Goal: Communication & Community: Answer question/provide support

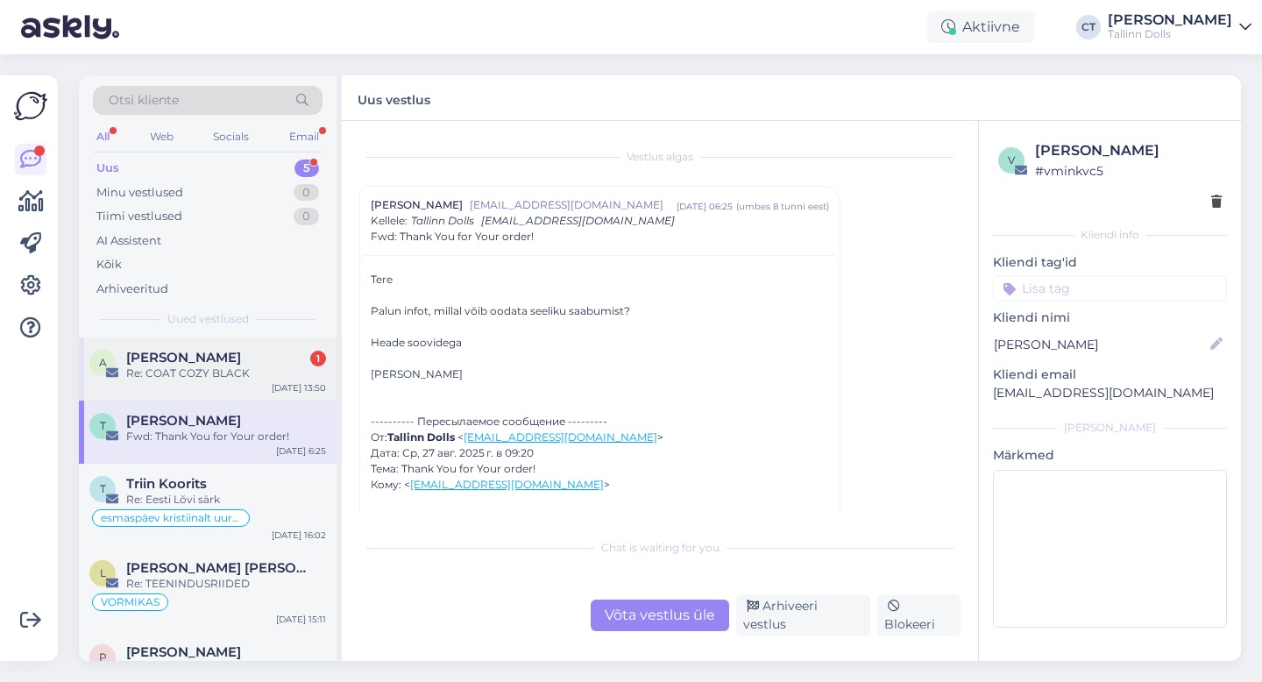
click at [252, 369] on div "Re: COAT COZY BLACK" at bounding box center [226, 373] width 200 height 16
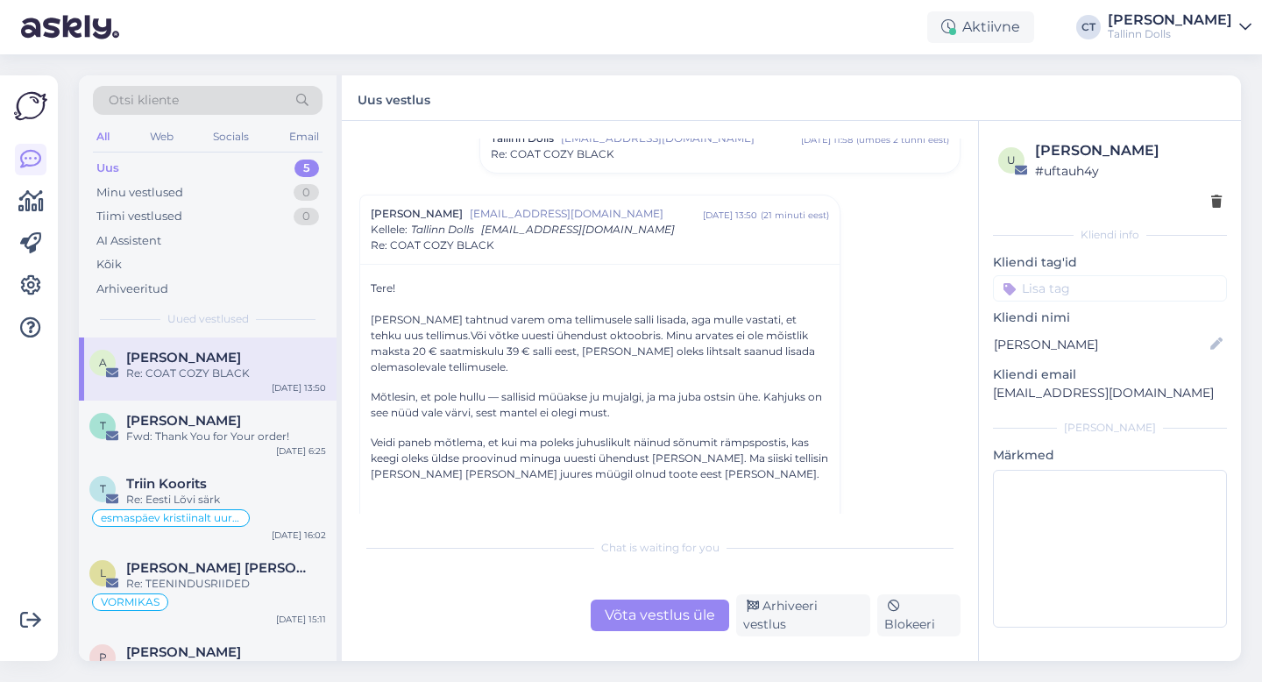
scroll to position [598, 0]
click at [653, 621] on div "Võta vestlus üle" at bounding box center [660, 615] width 138 height 32
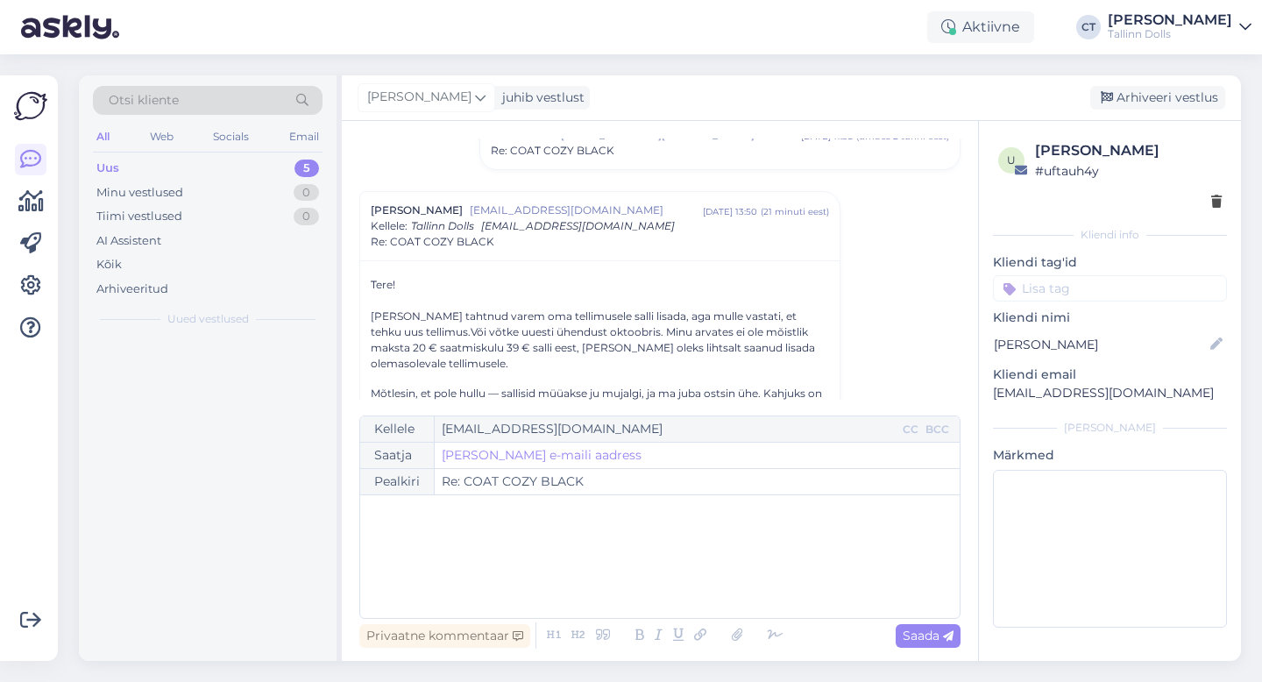
scroll to position [650, 0]
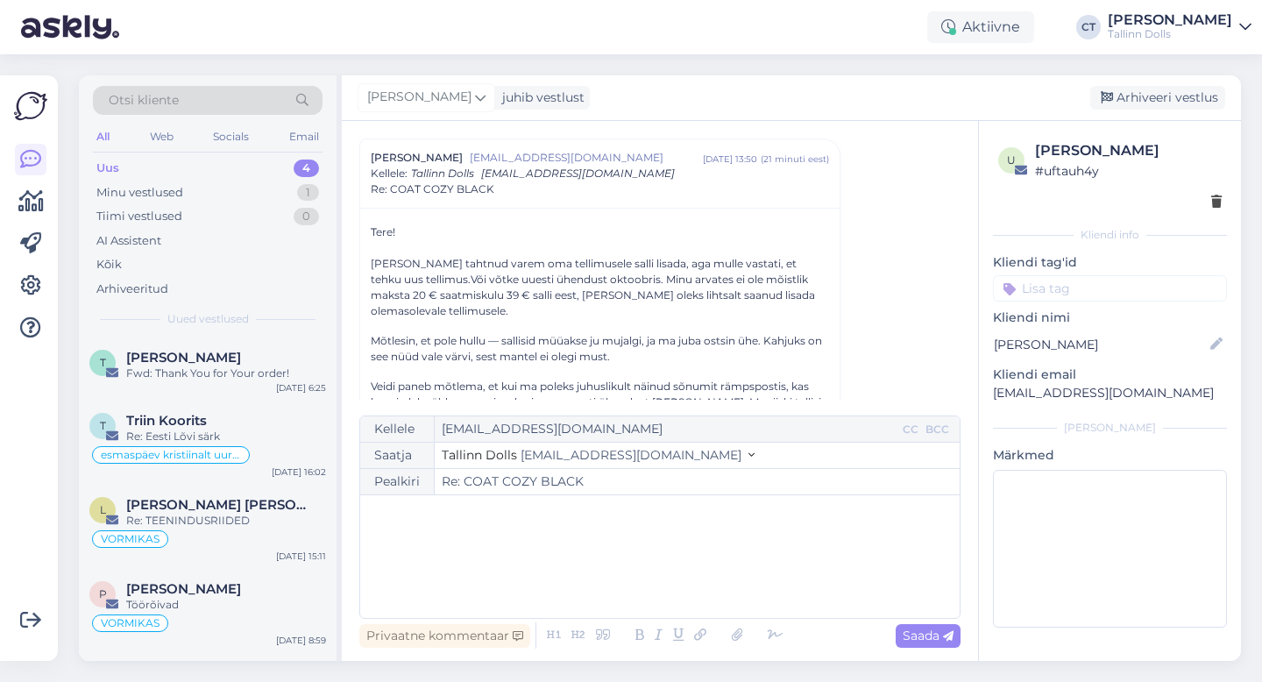
click at [654, 582] on div "﻿" at bounding box center [660, 556] width 582 height 105
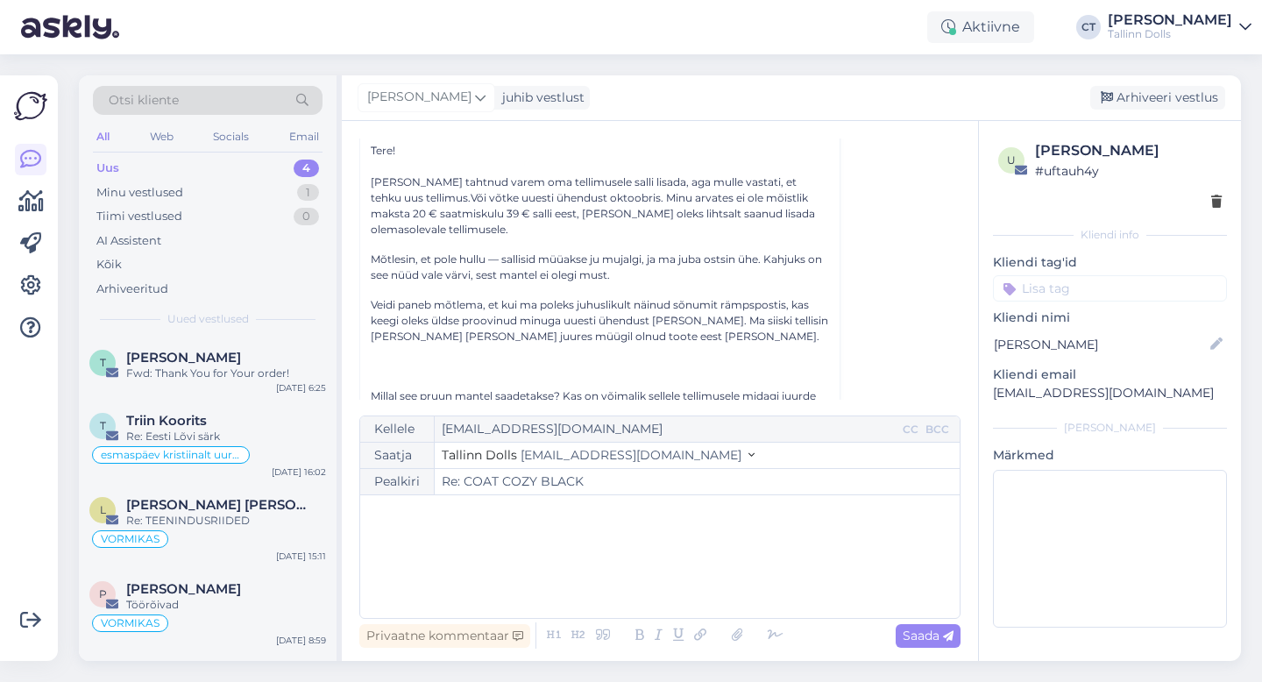
scroll to position [733, 0]
click at [606, 528] on div "﻿" at bounding box center [660, 556] width 582 height 105
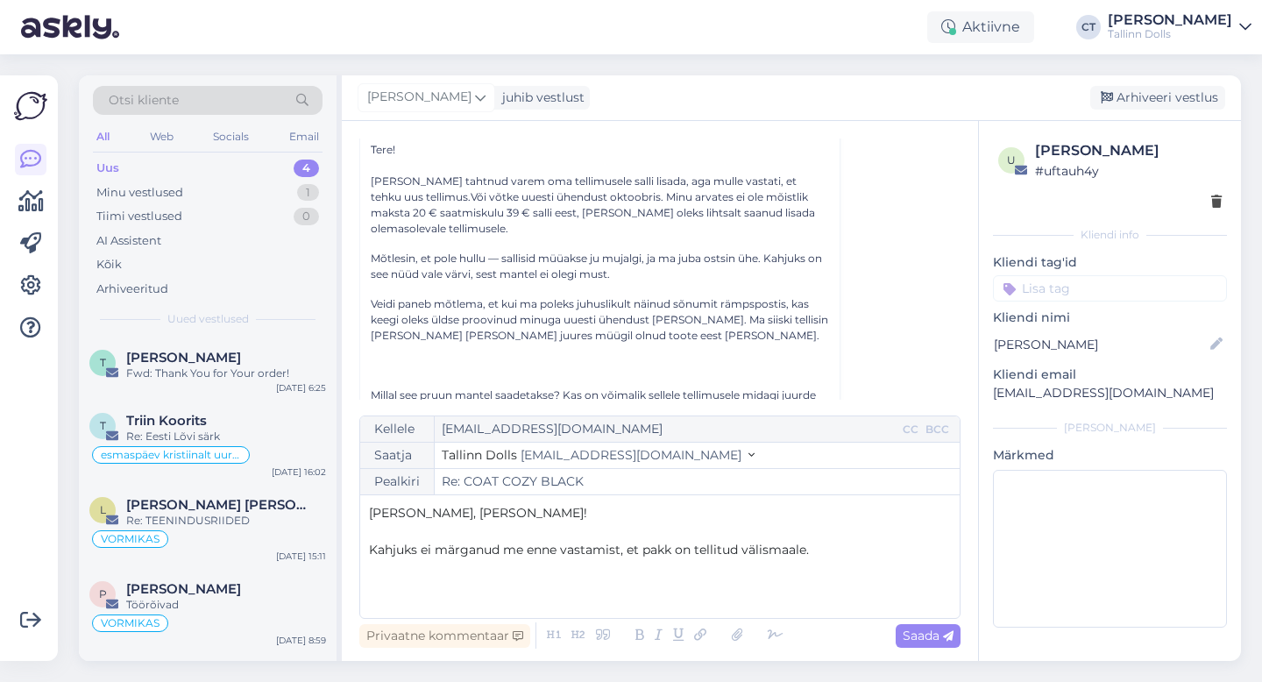
click at [365, 550] on div "Kellele [EMAIL_ADDRESS][DOMAIN_NAME] CC BCC Saatja Tallinn Dolls [EMAIL_ADDRESS…" at bounding box center [659, 516] width 601 height 203
click at [853, 550] on p "Kahjuks ei märganud me enne vastamist, et pakk on tellitud välismaale." at bounding box center [660, 550] width 582 height 18
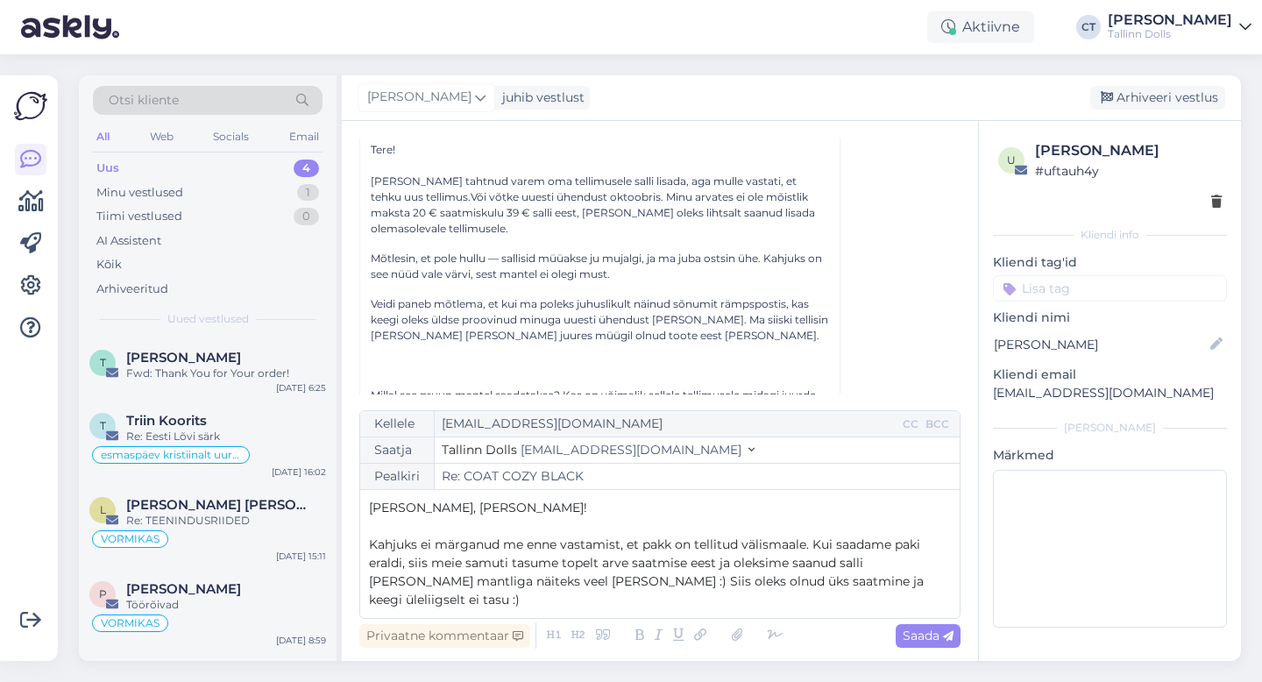
click at [733, 567] on span "Kahjuks ei märganud me enne vastamist, et pakk on tellitud välismaale. Kui saad…" at bounding box center [648, 571] width 558 height 71
click at [911, 585] on p "Kahjuks ei märganud me enne vastamist, et pakk on tellitud välismaale. Kui saad…" at bounding box center [660, 573] width 582 height 74
click at [547, 586] on span "Kahjuks ei märganud me enne vastamist, et pakk on tellitud välismaale. Kui saad…" at bounding box center [648, 571] width 558 height 71
click at [919, 585] on p "Kahjuks ei märganud me enne vastamist, et pakk on tellitud välismaale. Kui saad…" at bounding box center [660, 573] width 582 height 74
click at [720, 568] on span "Kahjuks ei märganud me enne vastamist, et pakk on tellitud välismaale. Kui saad…" at bounding box center [661, 571] width 585 height 71
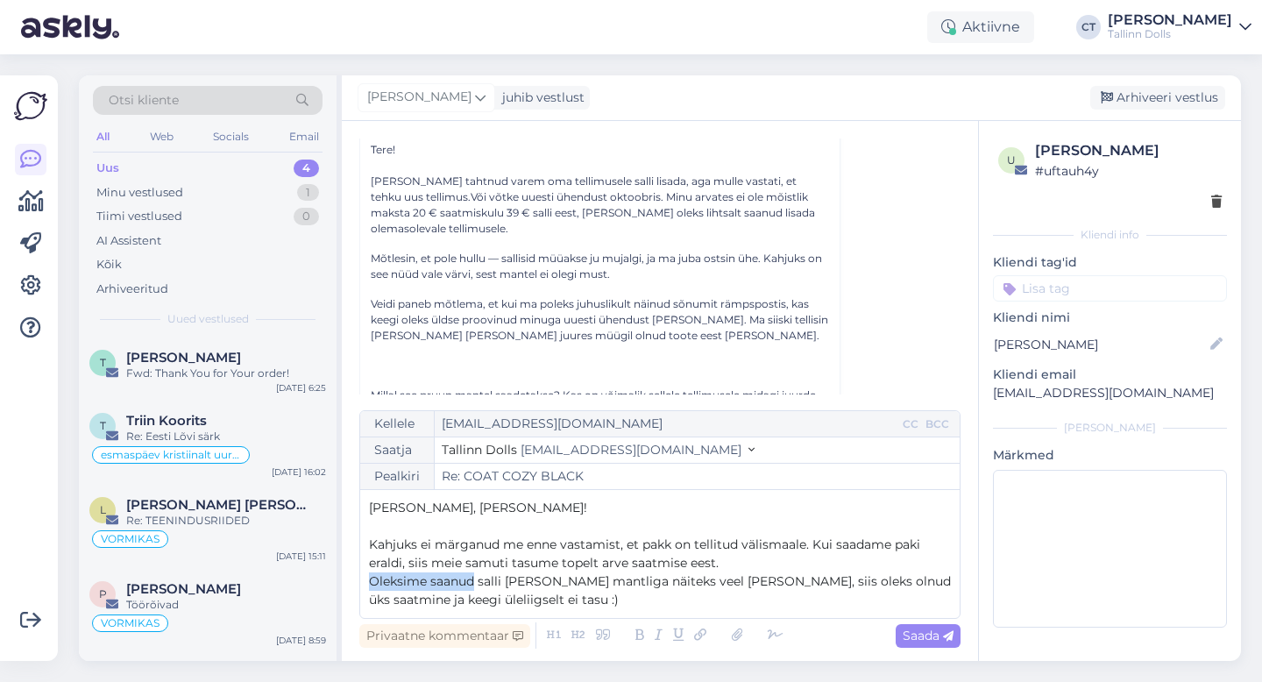
drag, startPoint x: 475, startPoint y: 581, endPoint x: 362, endPoint y: 578, distance: 113.1
click at [362, 578] on div "Kellele [EMAIL_ADDRESS][DOMAIN_NAME] CC BCC Saatja Tallinn Dolls [EMAIL_ADDRESS…" at bounding box center [659, 514] width 601 height 209
click at [559, 599] on p "Saaksime panna salli [PERSON_NAME] mantliga näiteks veel [PERSON_NAME], siis ol…" at bounding box center [660, 590] width 582 height 37
click at [546, 584] on span "Saaksime panna salli [PERSON_NAME] mantliga näiteks veel [PERSON_NAME], siis ol…" at bounding box center [659, 590] width 580 height 34
click at [633, 602] on p "Saaksime panna [PERSON_NAME] mantliga näiteks veel [PERSON_NAME], siis oleks ol…" at bounding box center [660, 590] width 582 height 37
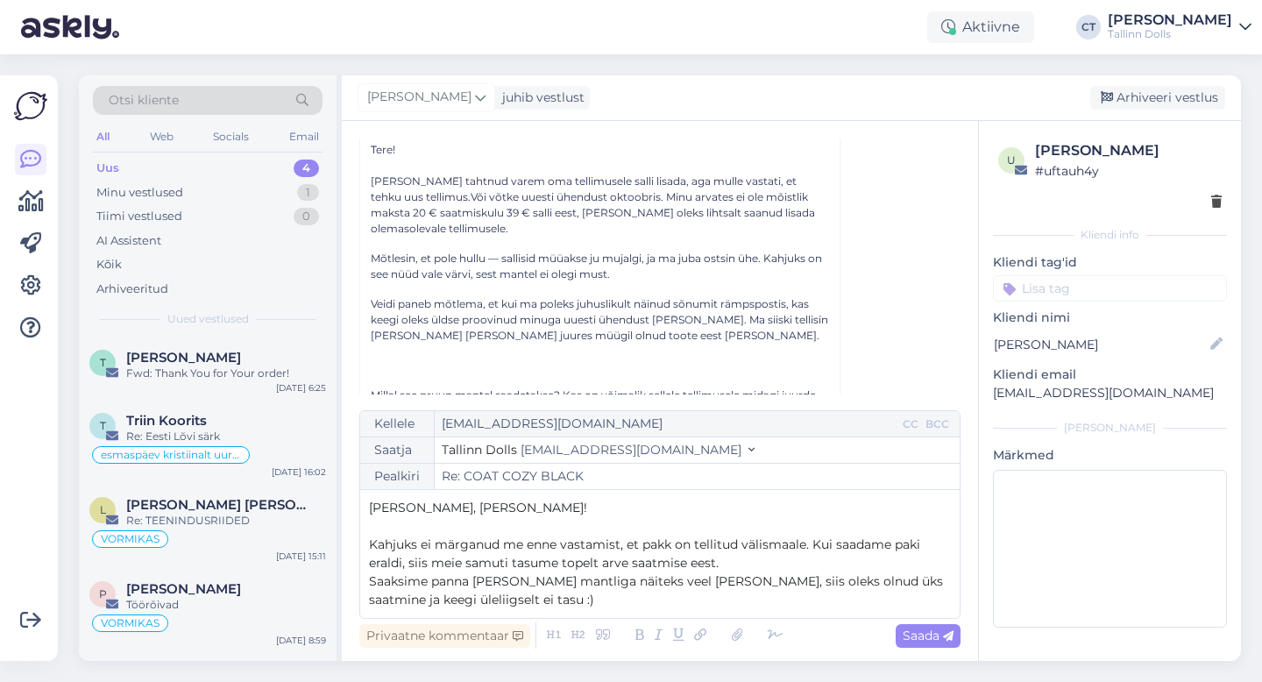
click at [636, 583] on span "Saaksime panna [PERSON_NAME] mantliga näiteks veel [PERSON_NAME], siis oleks ol…" at bounding box center [658, 590] width 578 height 34
click at [591, 606] on p "Saaksime panna [PERSON_NAME] mantliga veel [PERSON_NAME], siis oleks olnud üks …" at bounding box center [660, 590] width 582 height 37
click at [658, 592] on p "Saaksime panna [PERSON_NAME] mantliga veel [PERSON_NAME], siis oleks olnud üks …" at bounding box center [660, 590] width 582 height 37
click at [748, 585] on span "Saaksime panna [PERSON_NAME] mantliga veel [PERSON_NAME], siis oleks olnud üks …" at bounding box center [634, 590] width 530 height 34
click at [710, 594] on p "Saaksime panna [PERSON_NAME] mantliga veel [PERSON_NAME], siis oleks üks saatmi…" at bounding box center [660, 590] width 582 height 37
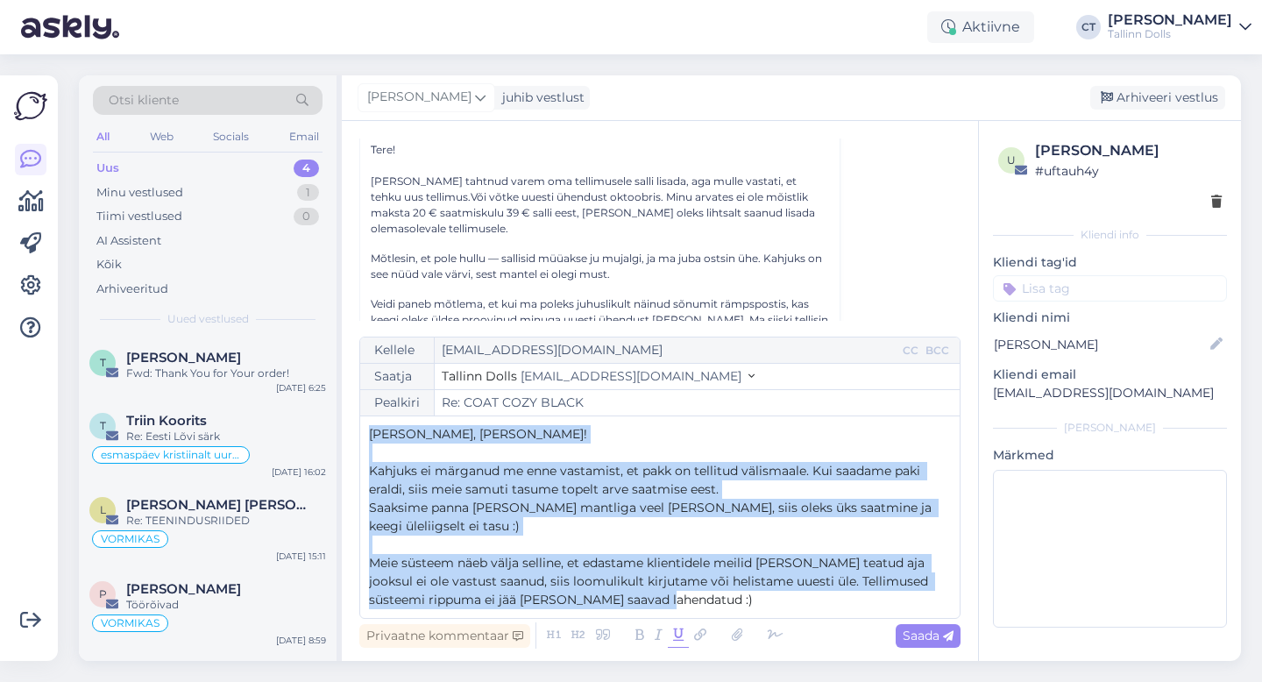
drag, startPoint x: 365, startPoint y: 431, endPoint x: 678, endPoint y: 643, distance: 378.7
click at [678, 643] on div "Kellele [EMAIL_ADDRESS][DOMAIN_NAME] CC BCC Saatja Tallinn Dolls [EMAIL_ADDRESS…" at bounding box center [659, 495] width 601 height 316
copy div "[PERSON_NAME], [PERSON_NAME]! ﻿ Kahjuks ei märganud me enne vastamist, et pakk …"
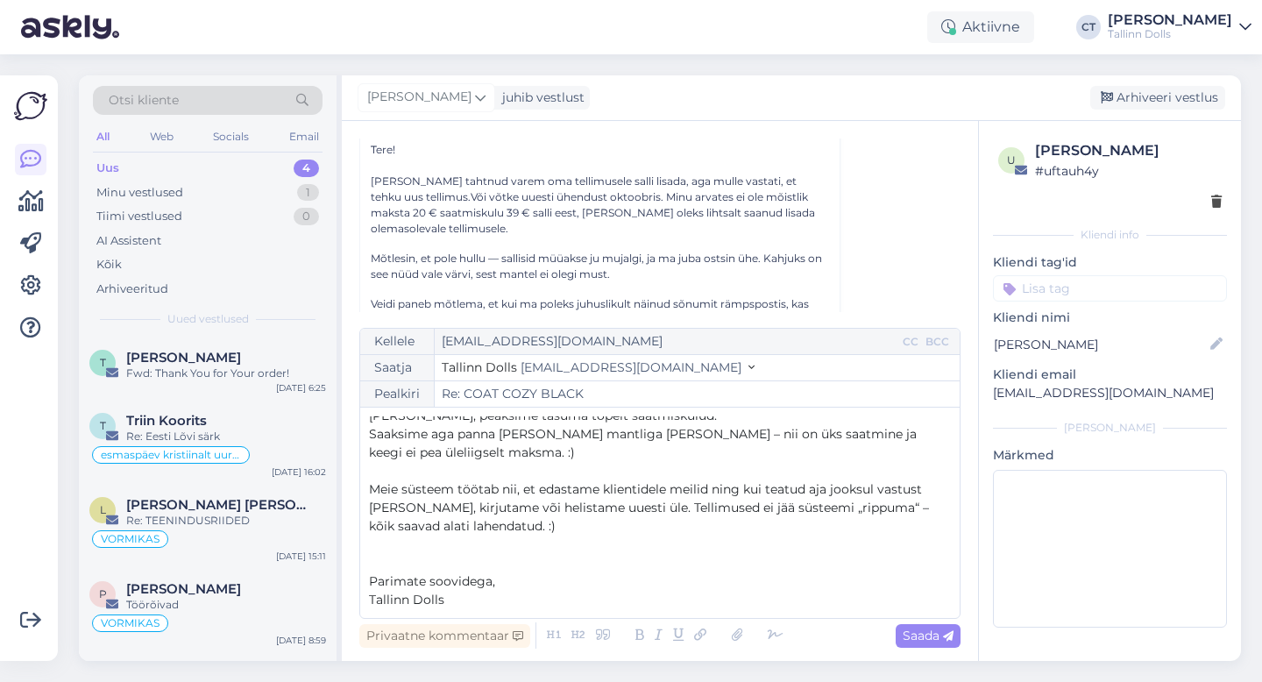
scroll to position [11, 0]
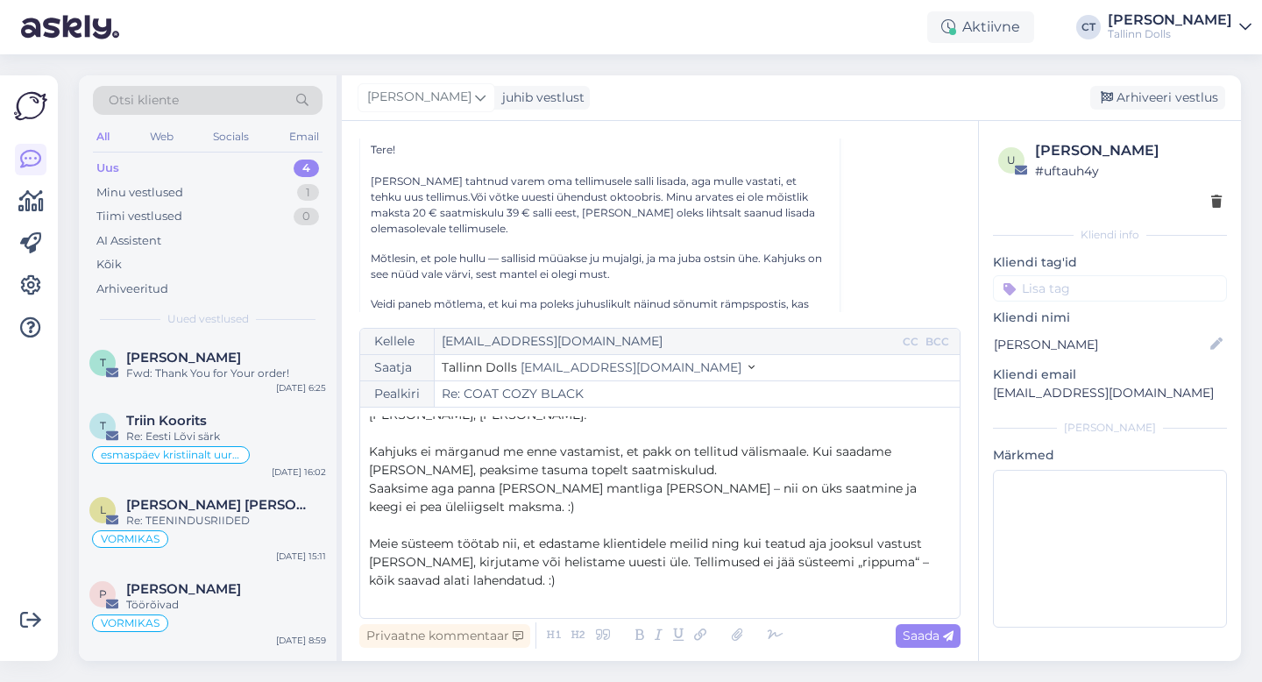
click at [703, 514] on p "Saaksime aga panna [PERSON_NAME] mantliga [PERSON_NAME] – nii on üks saatmine j…" at bounding box center [660, 497] width 582 height 37
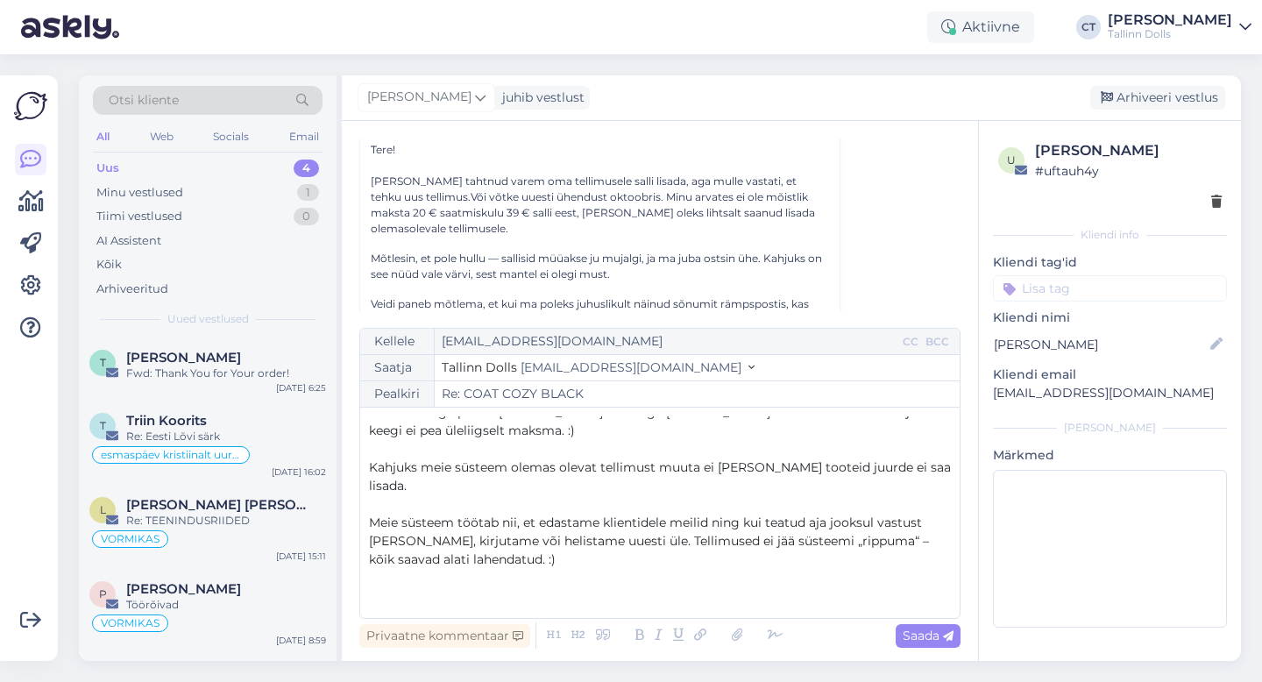
scroll to position [94, 0]
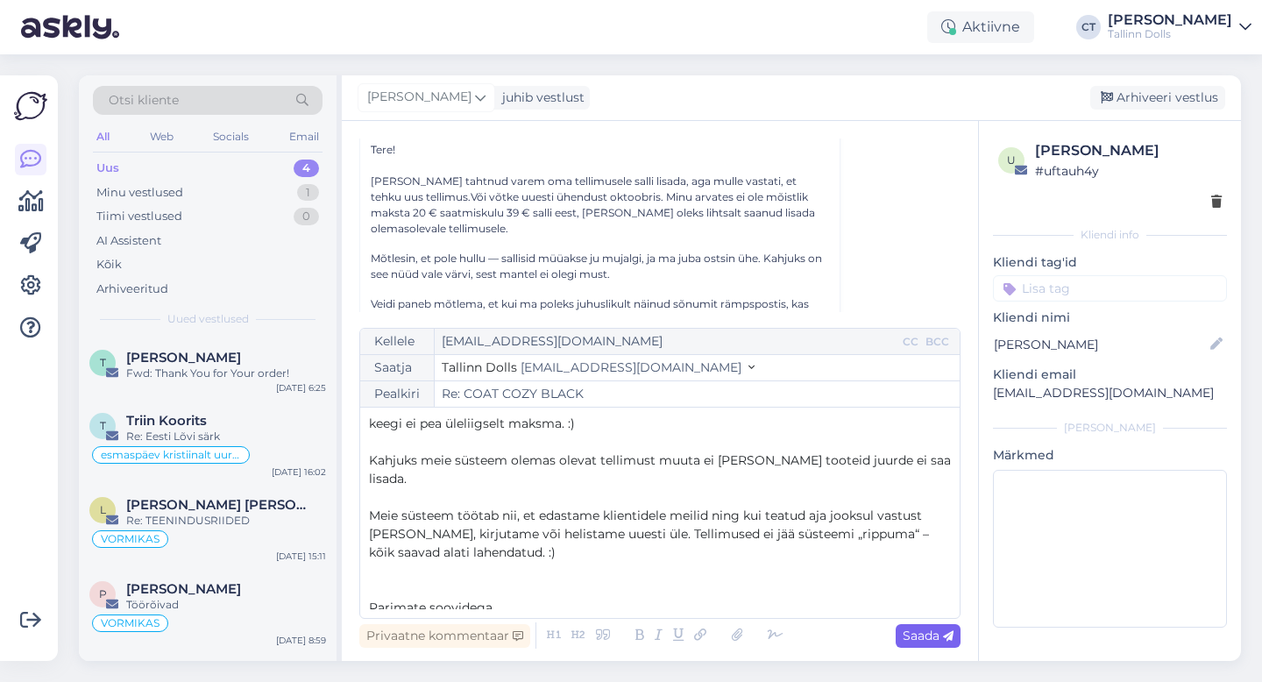
click at [930, 635] on span "Saada" at bounding box center [928, 636] width 51 height 16
type input "Re: Re: COAT COZY BLACK"
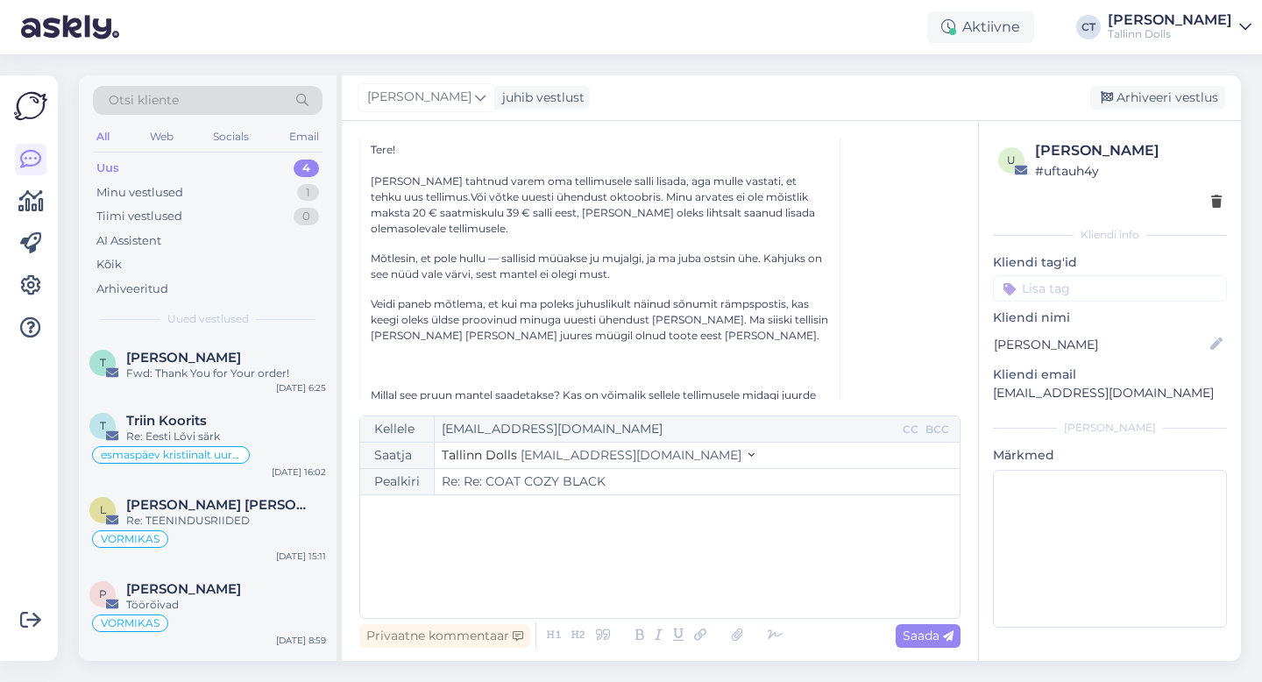
scroll to position [0, 0]
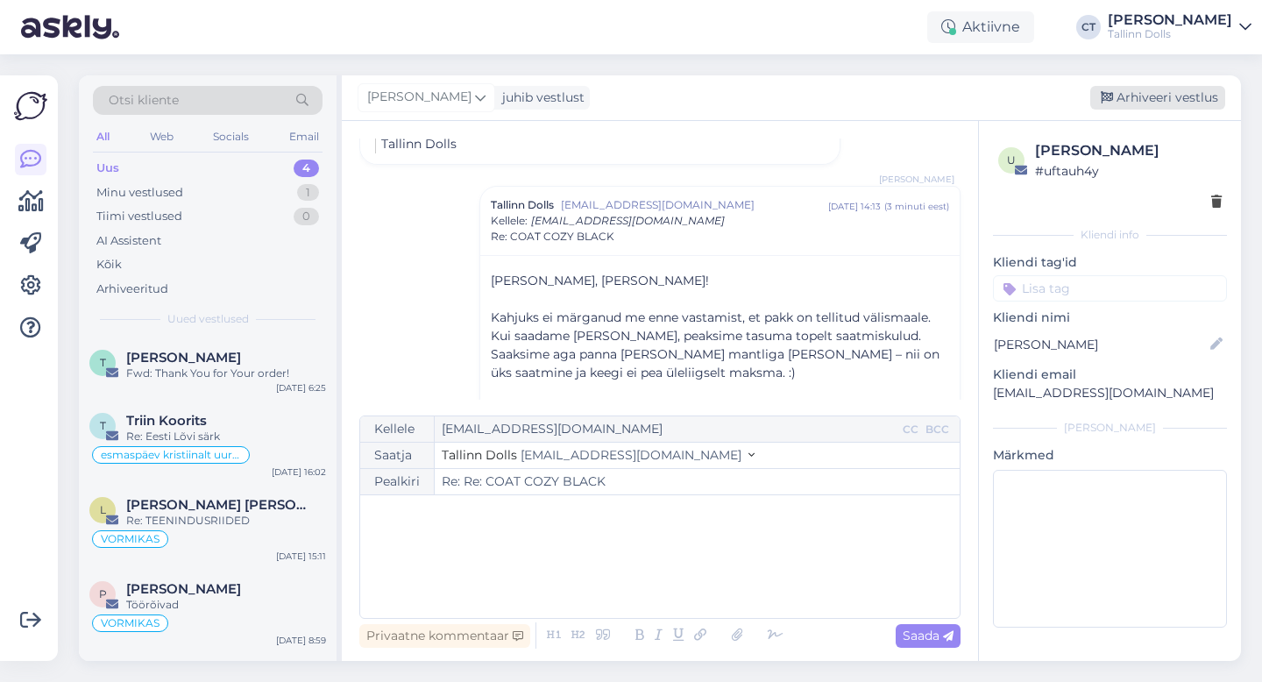
click at [1146, 103] on div "Arhiveeri vestlus" at bounding box center [1157, 98] width 135 height 24
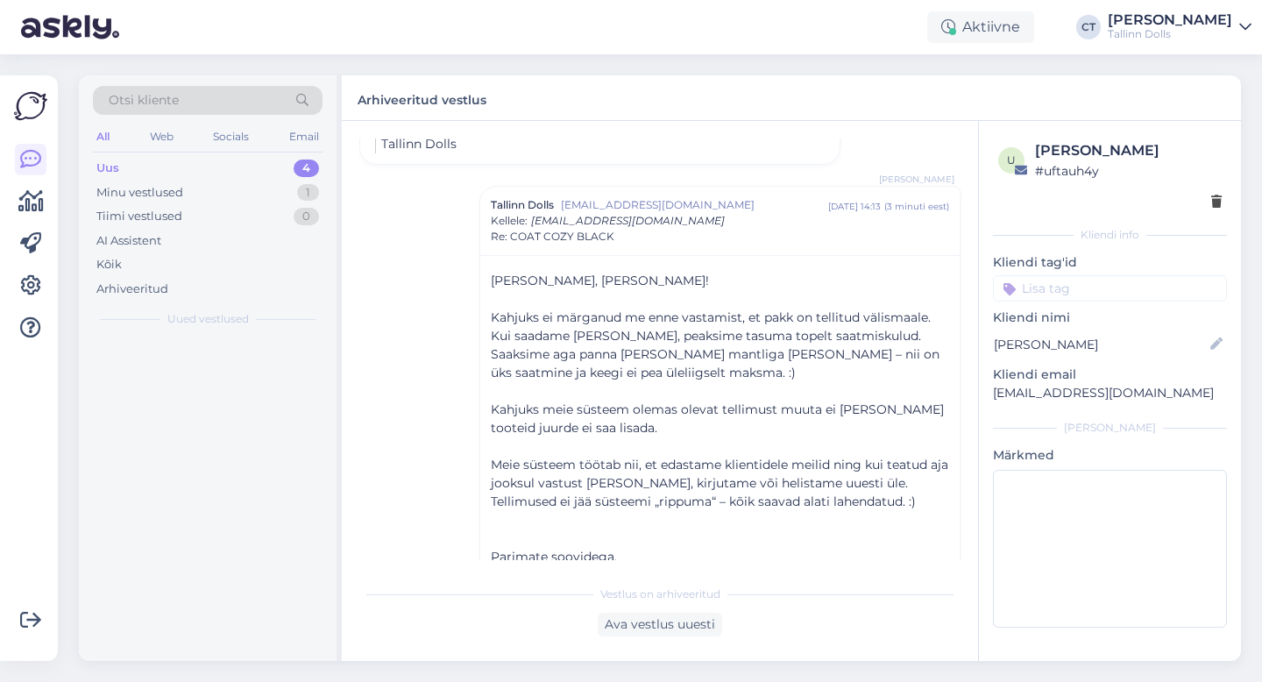
scroll to position [1347, 0]
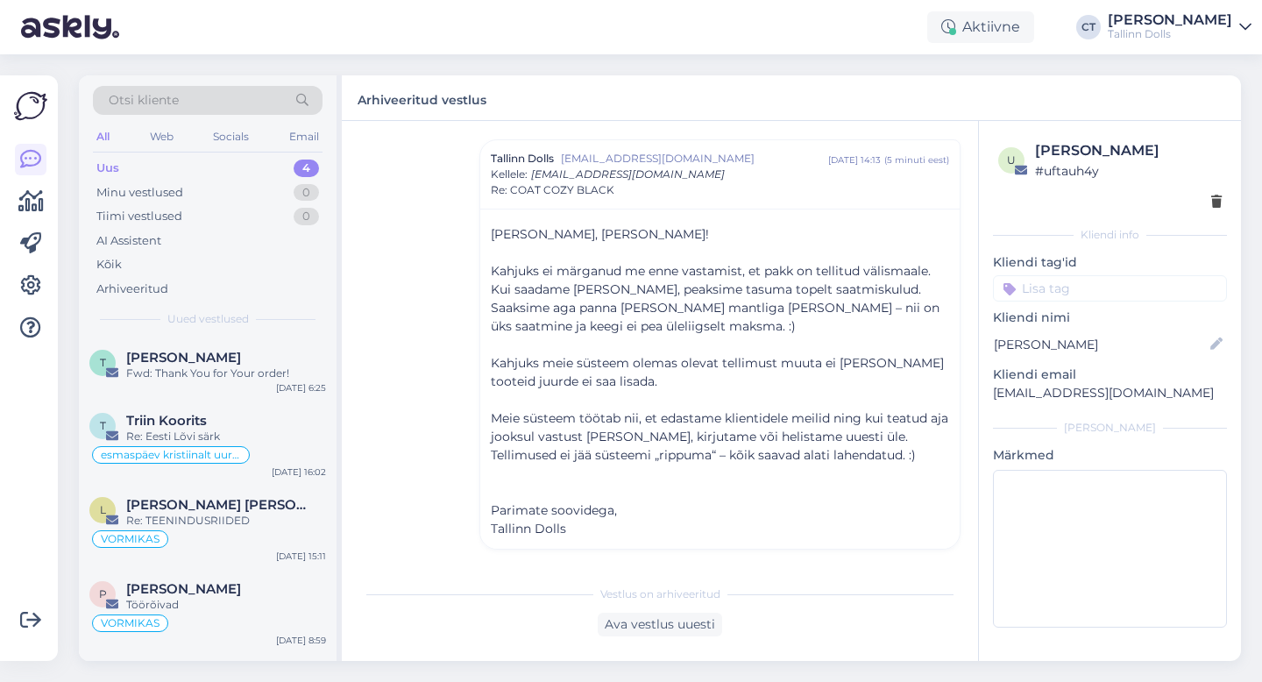
click at [397, 195] on div "Vestlus [PERSON_NAME] [PERSON_NAME][EMAIL_ADDRESS][DOMAIN_NAME] [DATE] 13:20 ( …" at bounding box center [667, 349] width 617 height 422
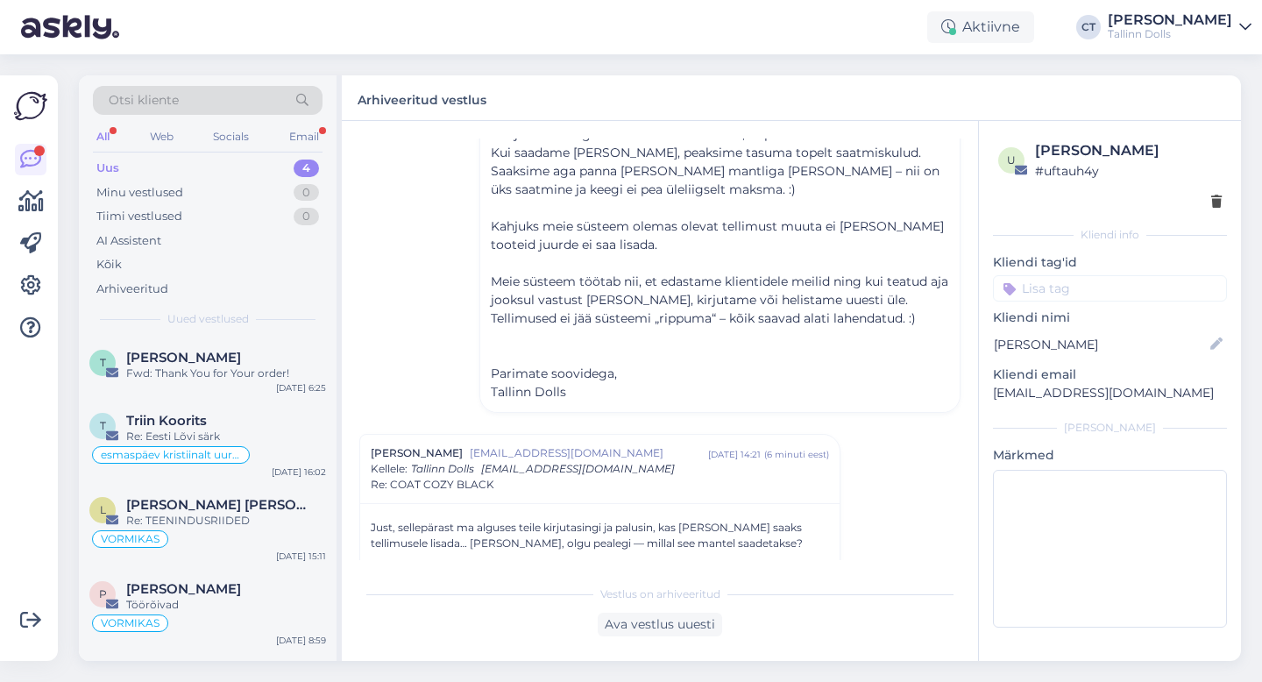
click at [116, 169] on div "Uus" at bounding box center [107, 169] width 23 height 18
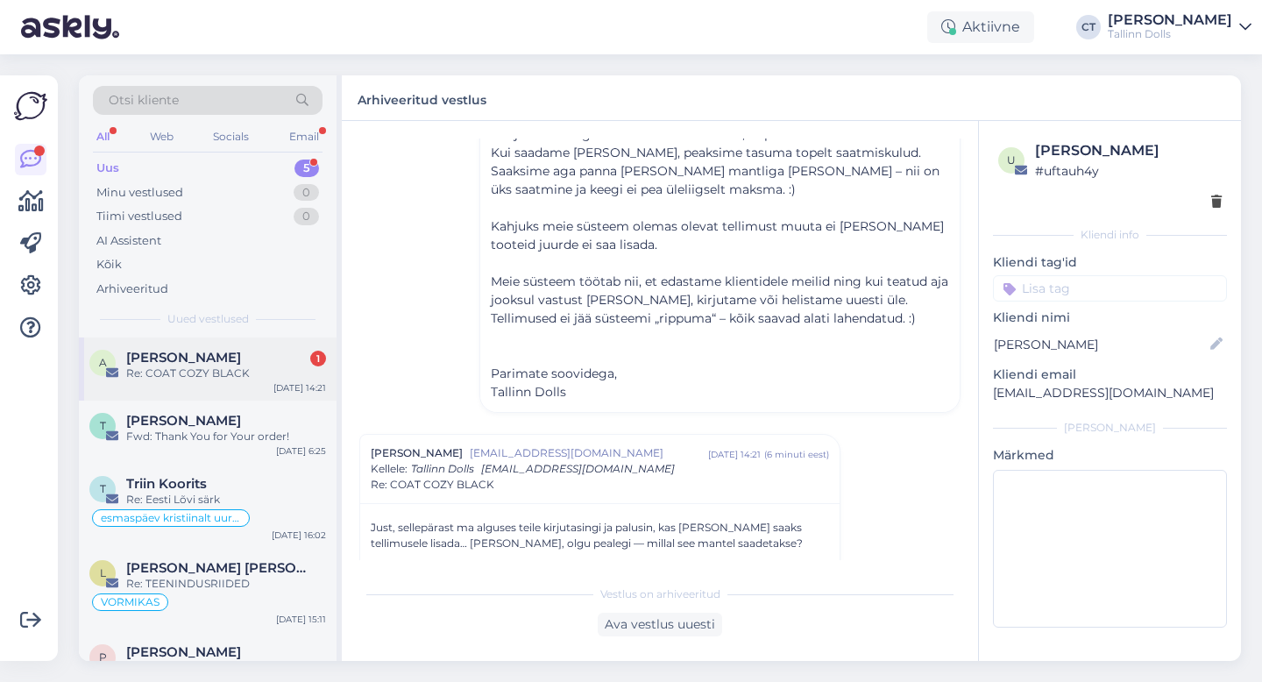
click at [238, 371] on div "Re: COAT COZY BLACK" at bounding box center [226, 373] width 200 height 16
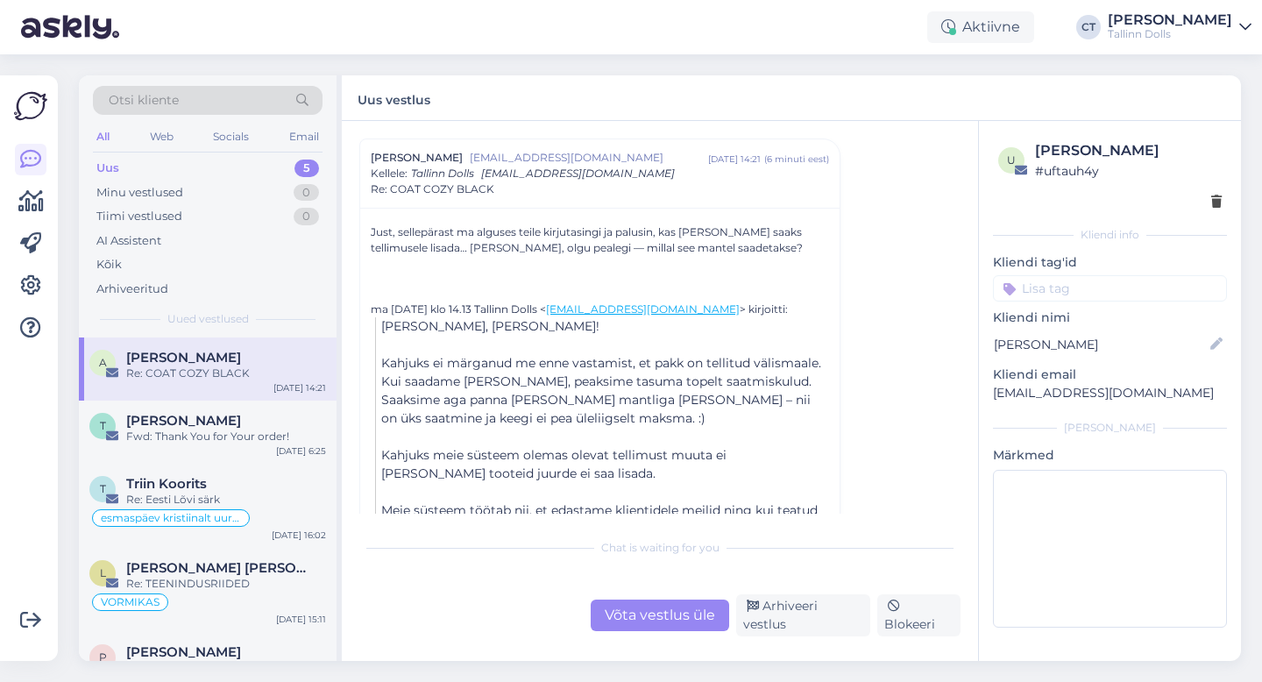
scroll to position [829, 0]
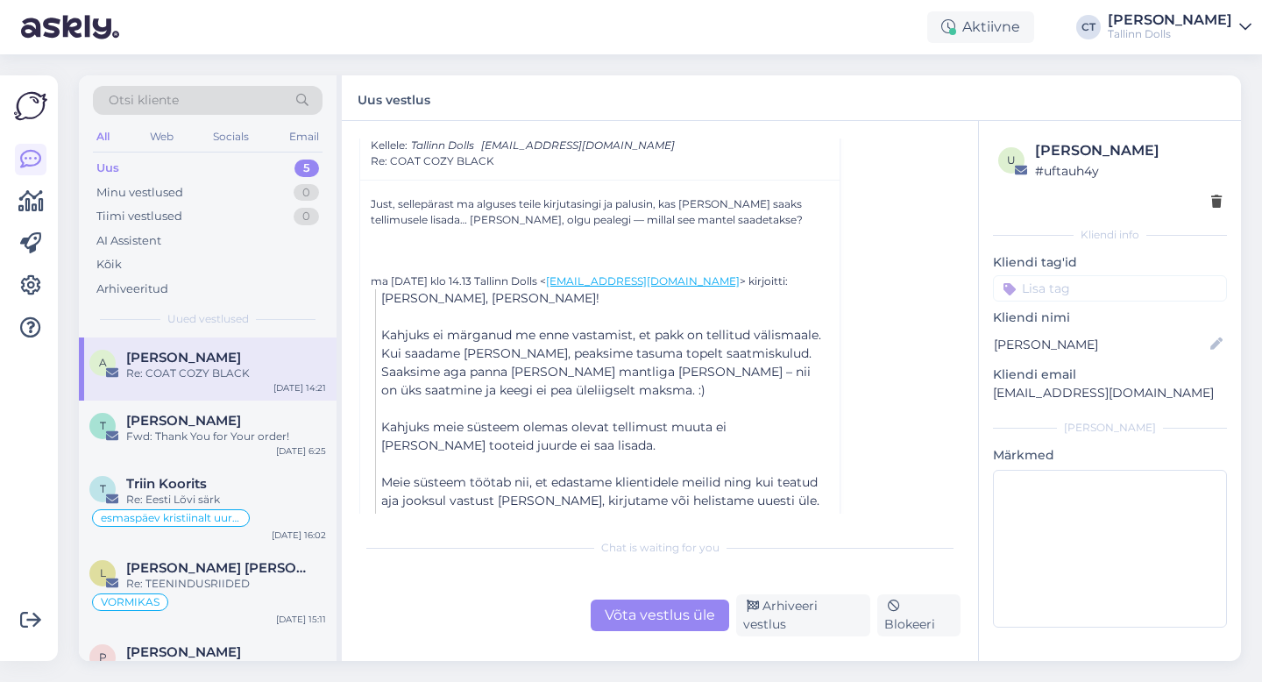
click at [221, 105] on div "Otsi kliente" at bounding box center [208, 100] width 230 height 29
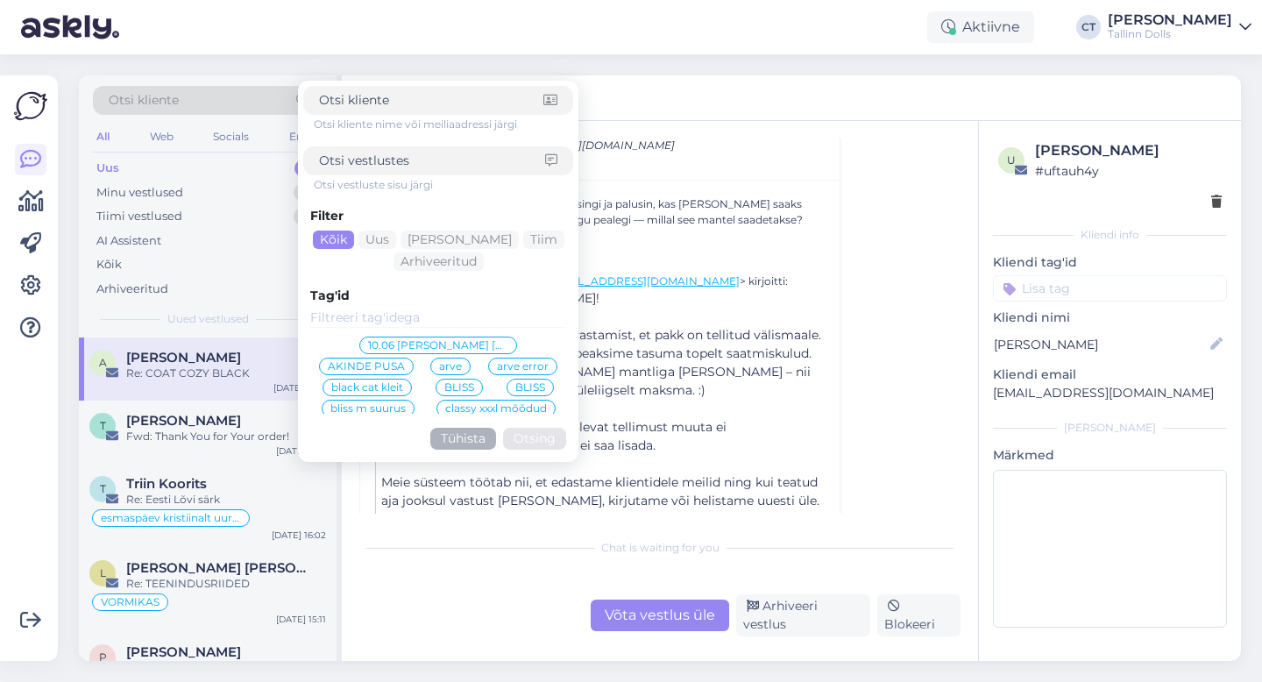
type input "[EMAIL_ADDRESS][DOMAIN_NAME]"
click button "Otsing" at bounding box center [534, 439] width 63 height 22
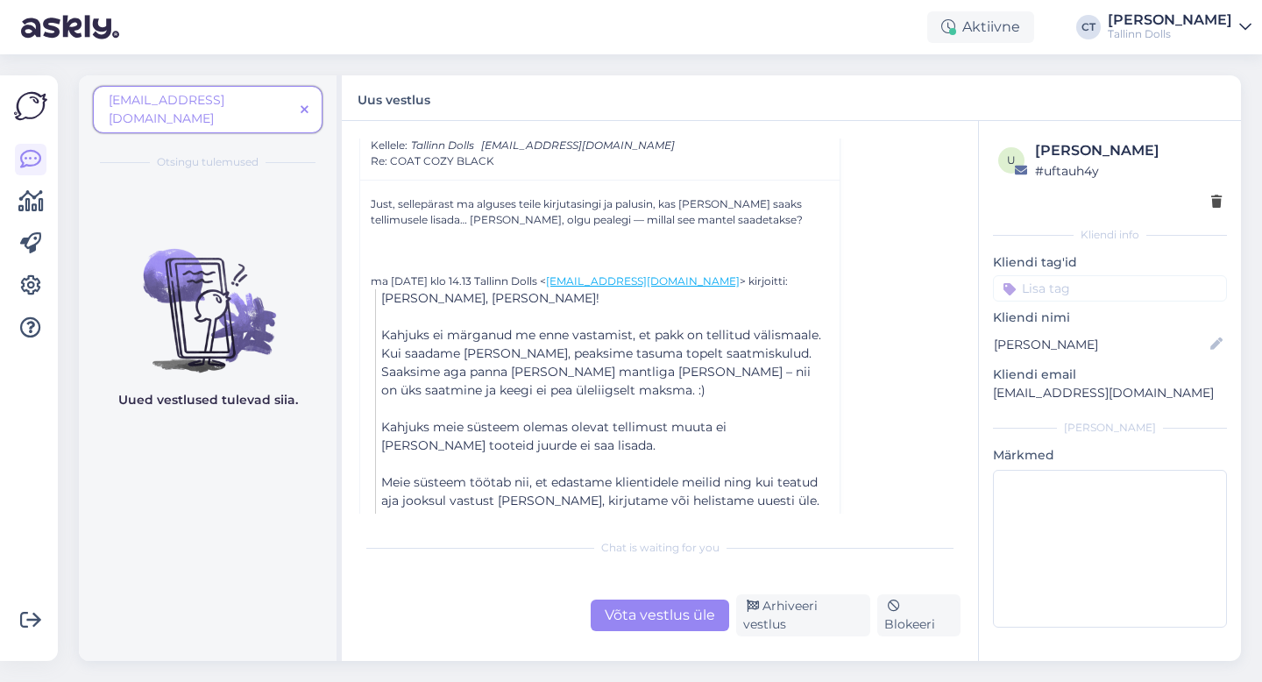
click at [310, 102] on span at bounding box center [305, 110] width 22 height 18
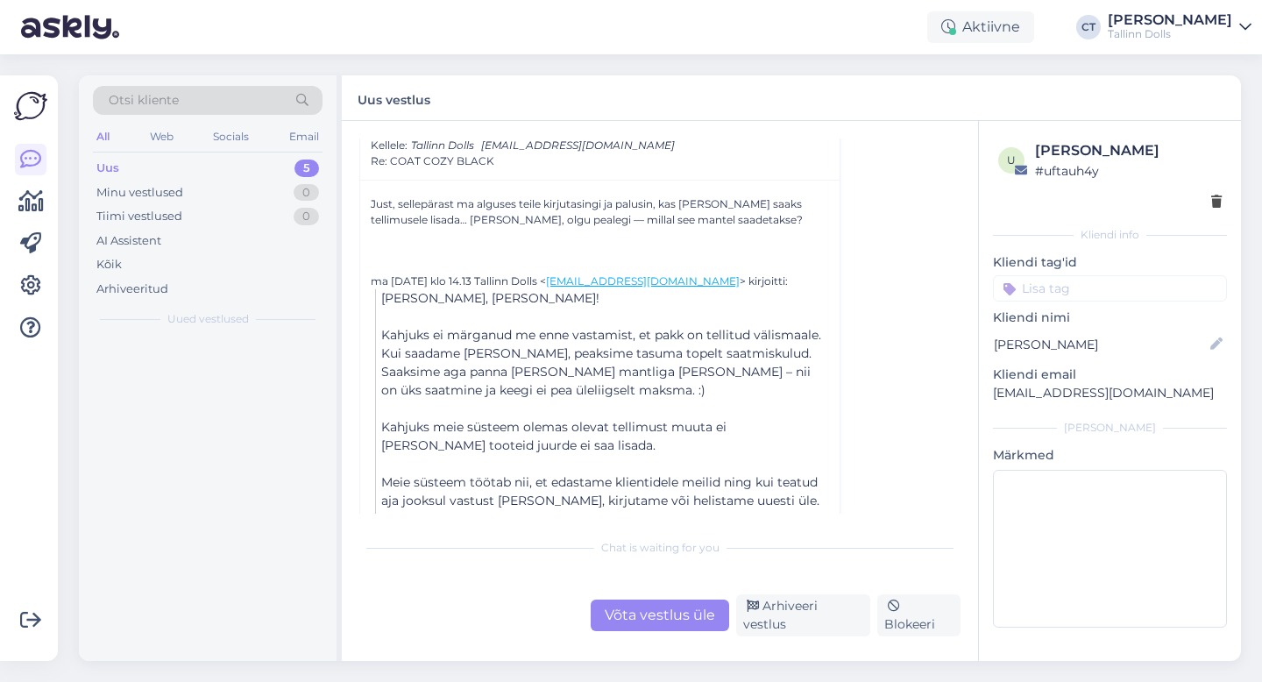
click at [188, 165] on div "Uus 5" at bounding box center [208, 168] width 230 height 25
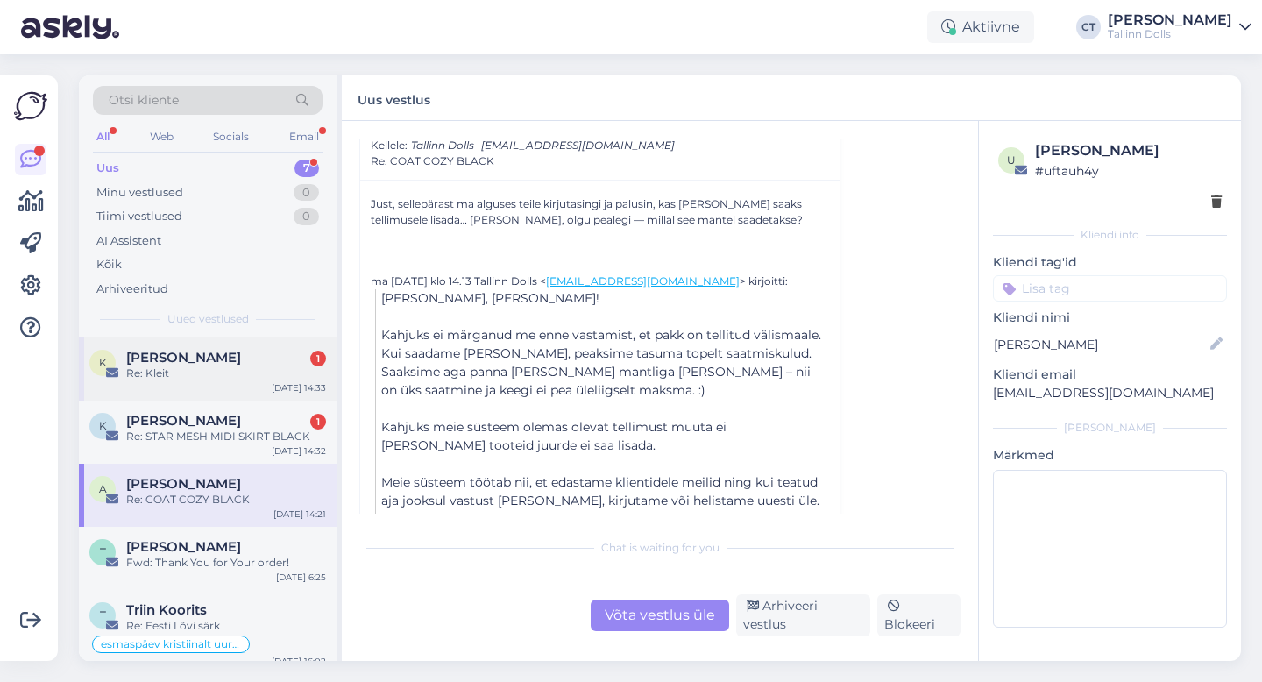
click at [193, 369] on div "Re: Kleit" at bounding box center [226, 373] width 200 height 16
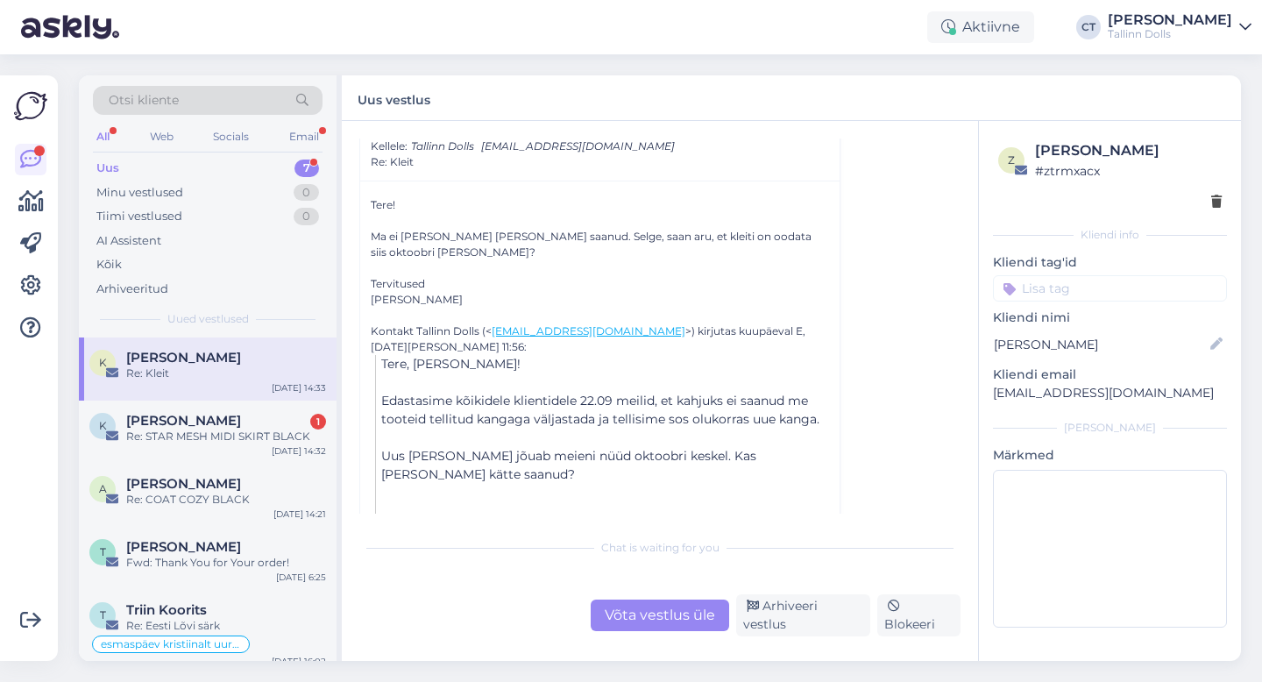
scroll to position [948, 0]
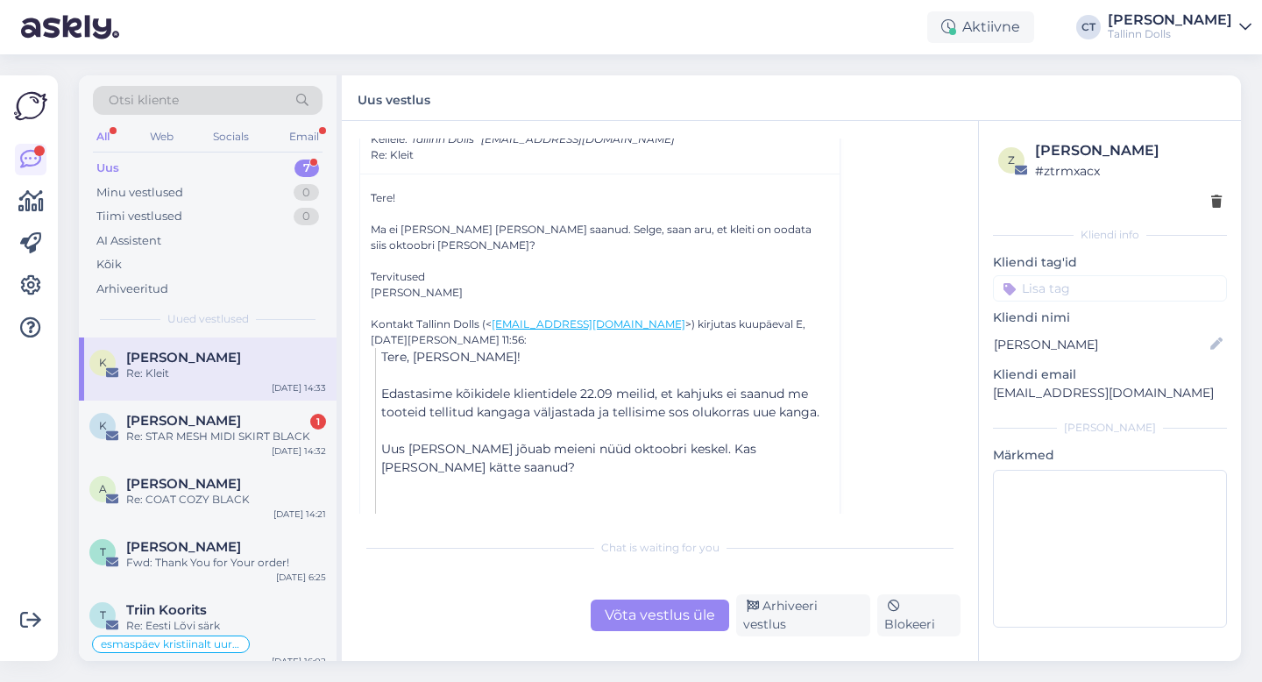
click at [652, 616] on div "Võta vestlus üle" at bounding box center [660, 615] width 138 height 32
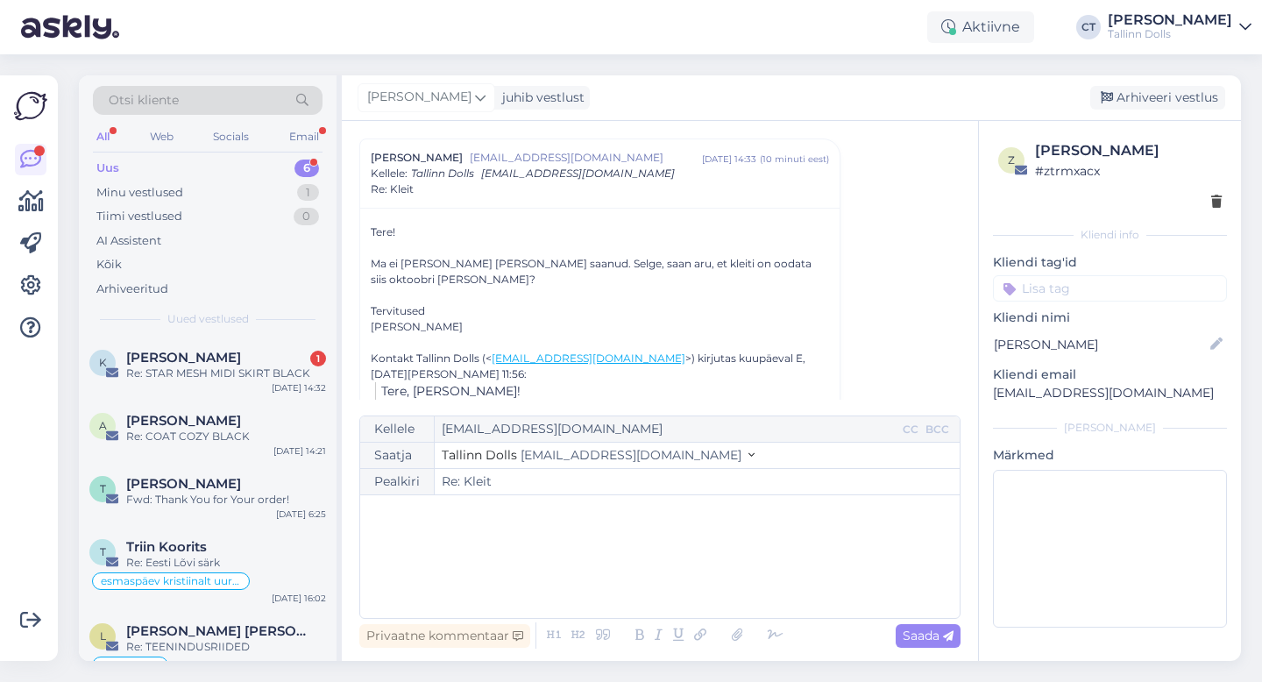
click at [626, 562] on div "﻿" at bounding box center [660, 556] width 582 height 105
click at [592, 519] on p "Tere, [PERSON_NAME]!" at bounding box center [660, 513] width 582 height 18
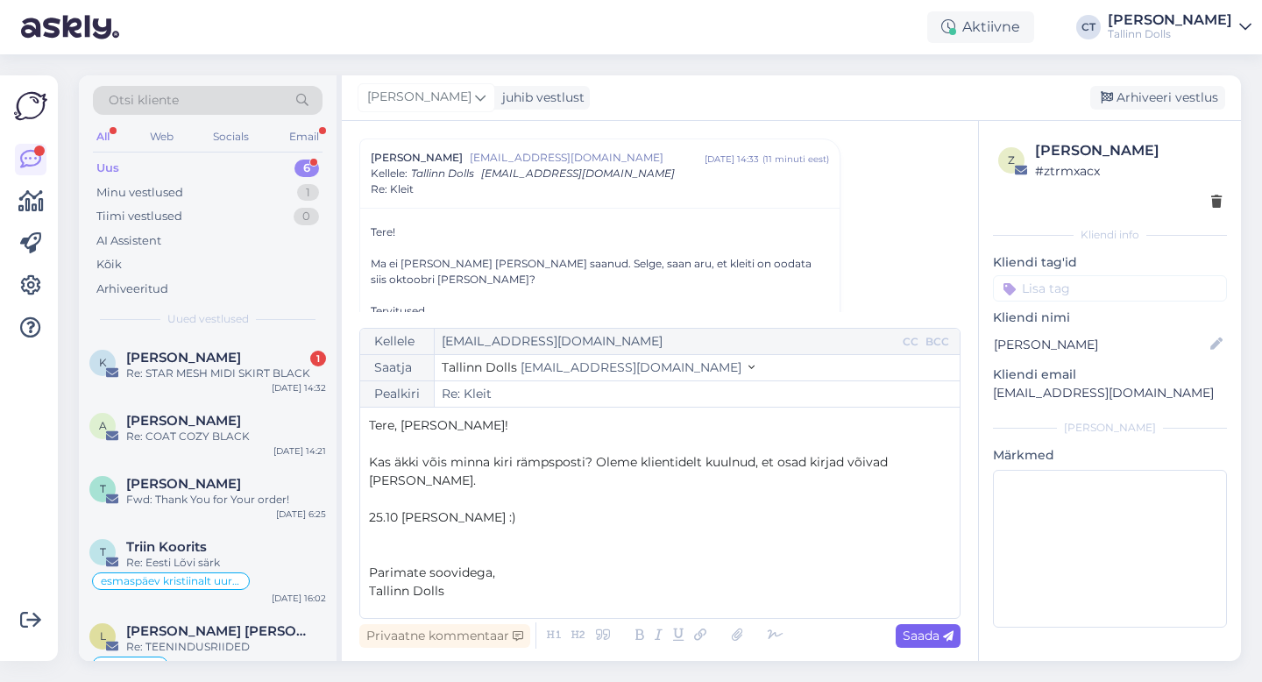
click at [938, 638] on span "Saada" at bounding box center [928, 636] width 51 height 16
type input "Re: Kleit"
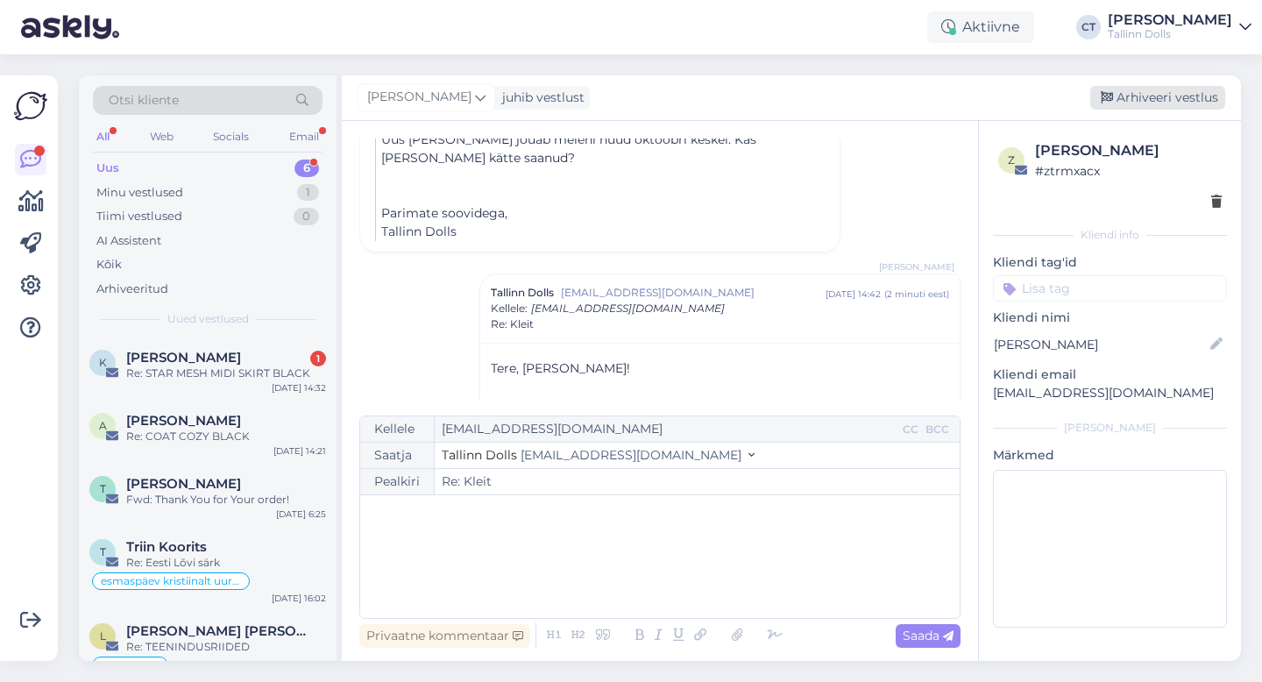
click at [1167, 97] on div "Arhiveeri vestlus" at bounding box center [1157, 98] width 135 height 24
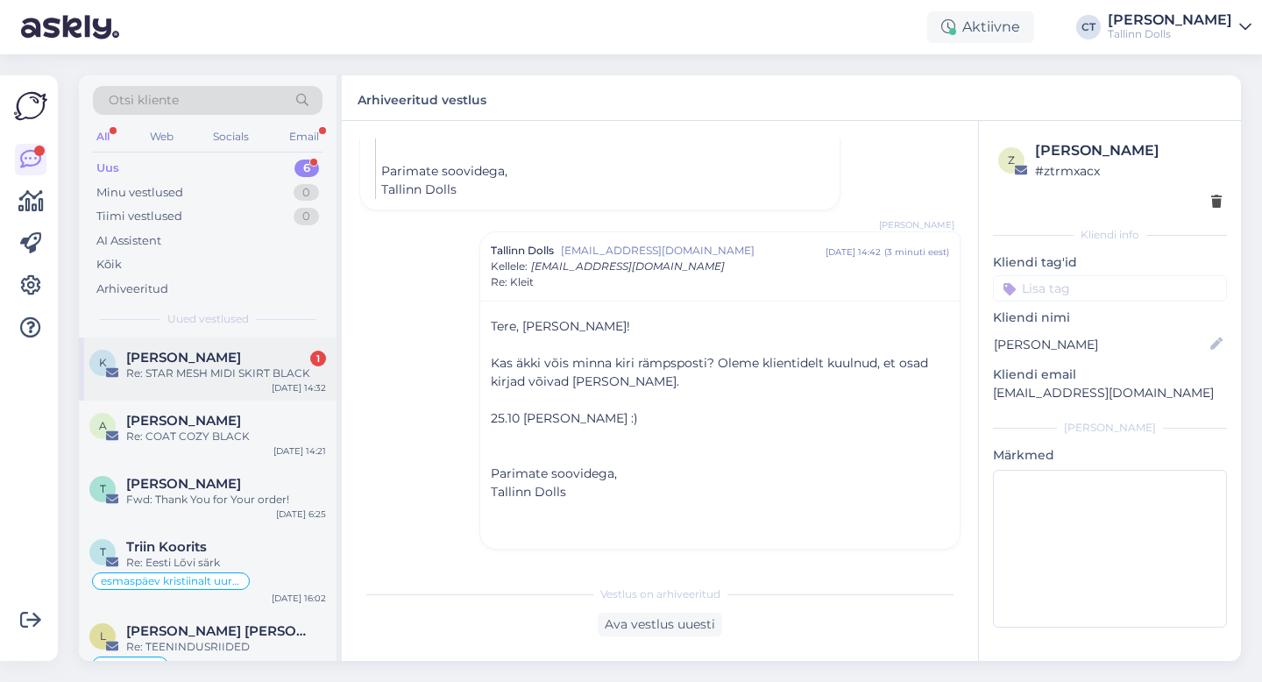
click at [136, 365] on div "Re: STAR MESH MIDI SKIRT BLACK" at bounding box center [226, 373] width 200 height 16
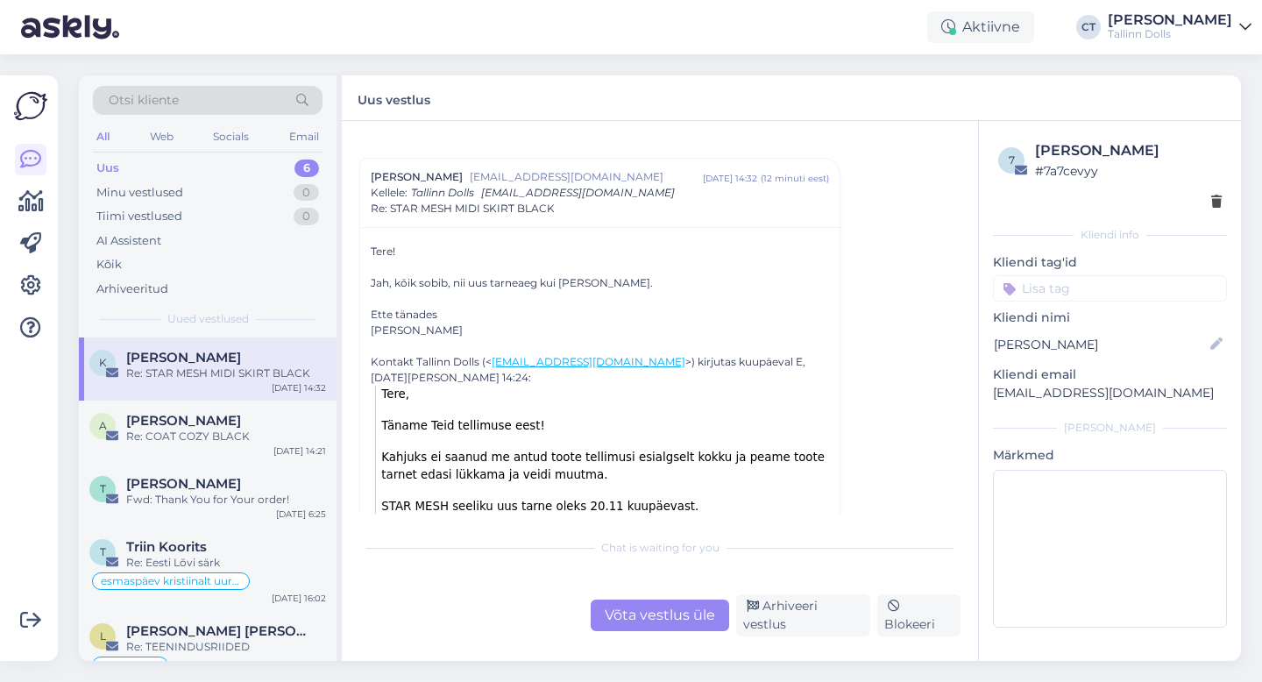
scroll to position [32, 0]
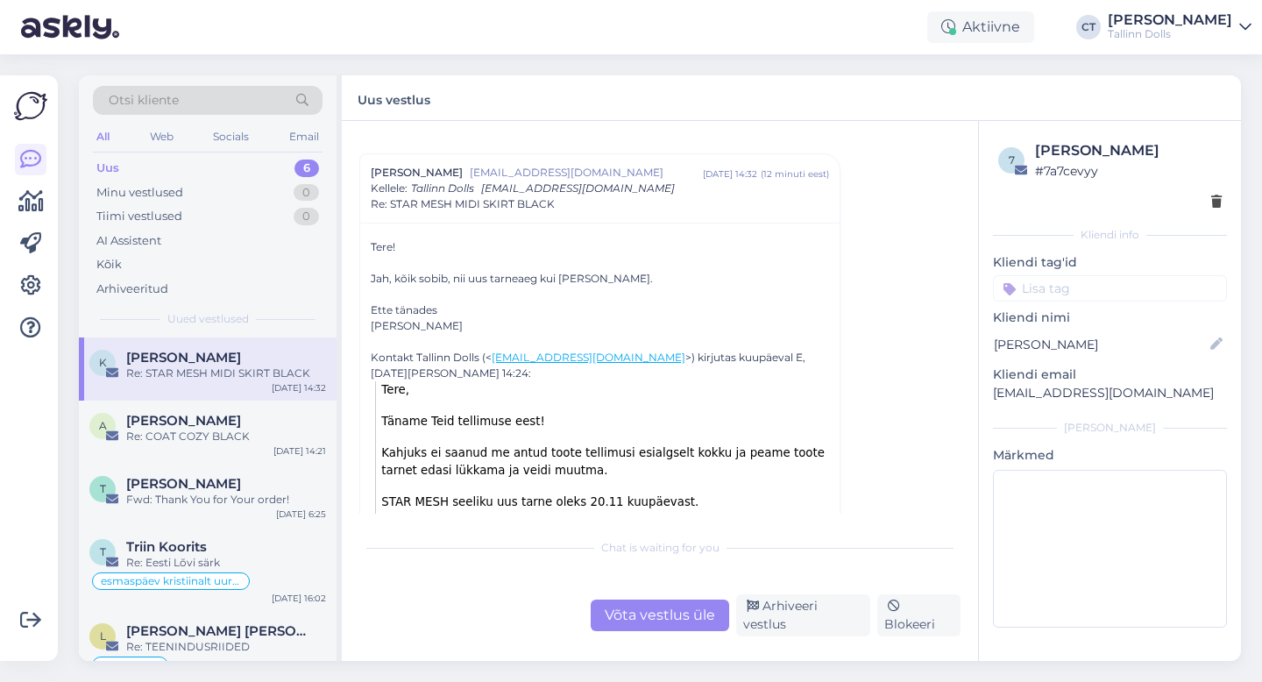
click at [642, 613] on div "Võta vestlus üle" at bounding box center [660, 615] width 138 height 32
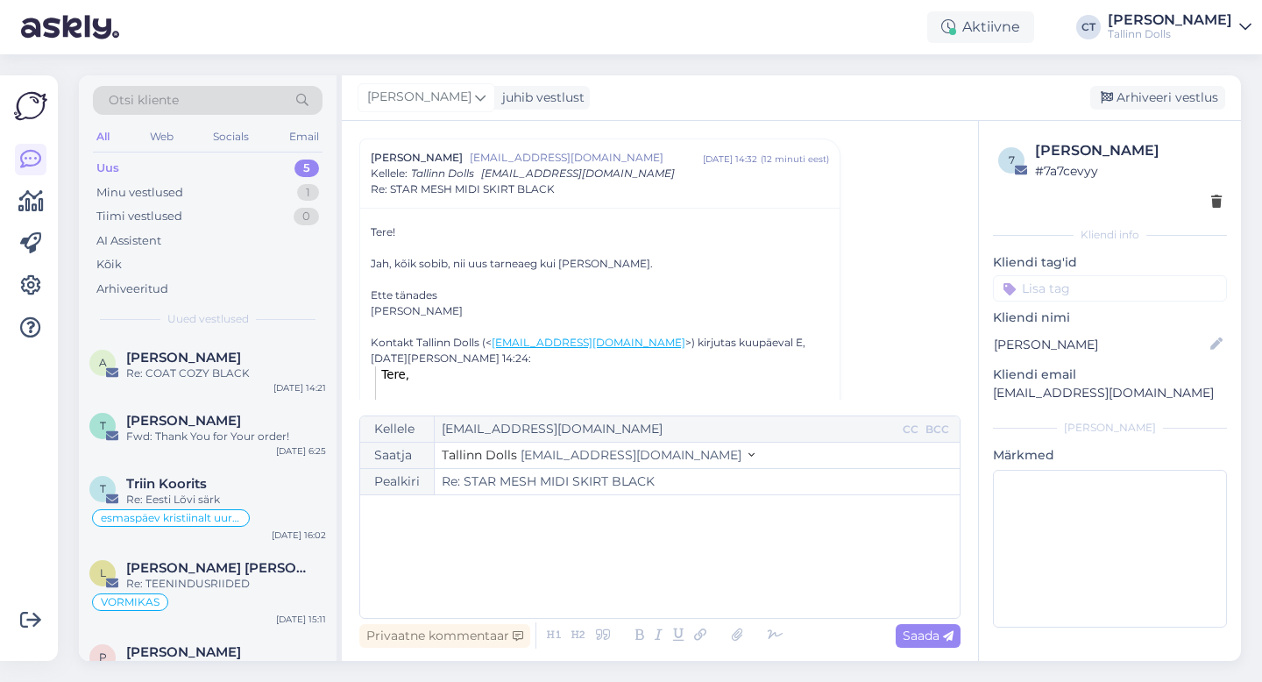
click at [642, 593] on div "﻿" at bounding box center [660, 556] width 582 height 105
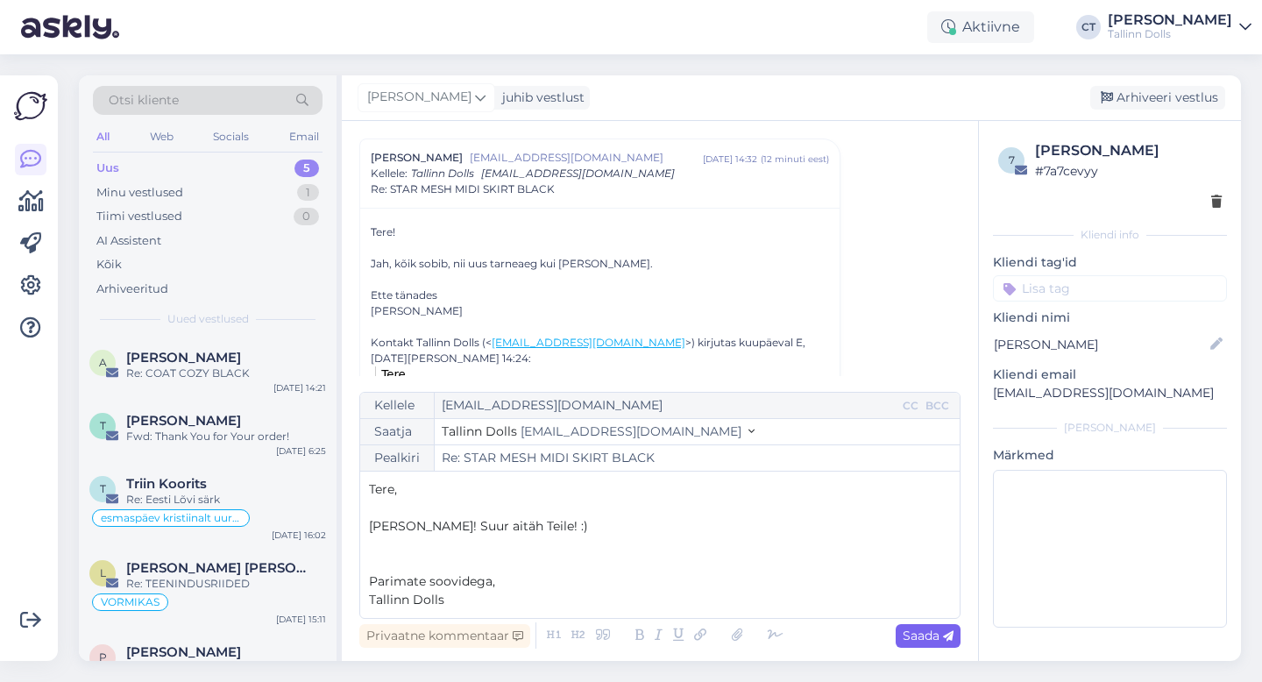
click at [940, 635] on span "Saada" at bounding box center [928, 636] width 51 height 16
type input "Re: Re: STAR MESH MIDI SKIRT BLACK"
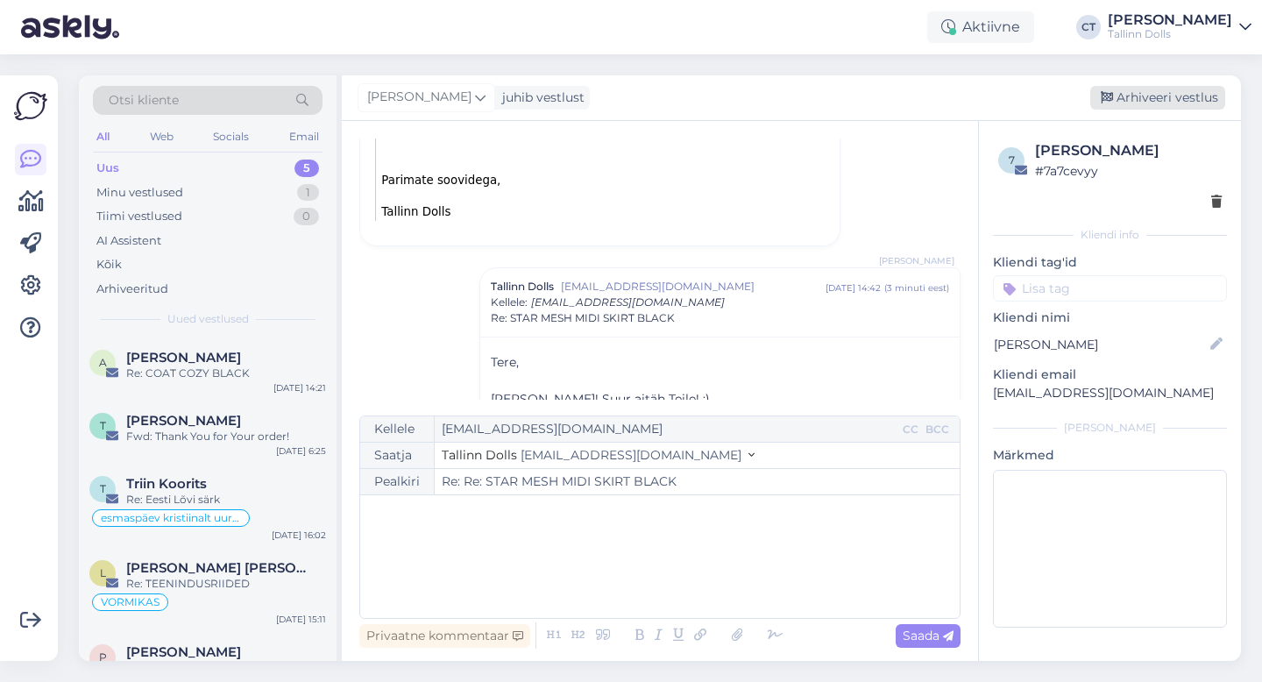
click at [1160, 101] on div "Arhiveeri vestlus" at bounding box center [1157, 98] width 135 height 24
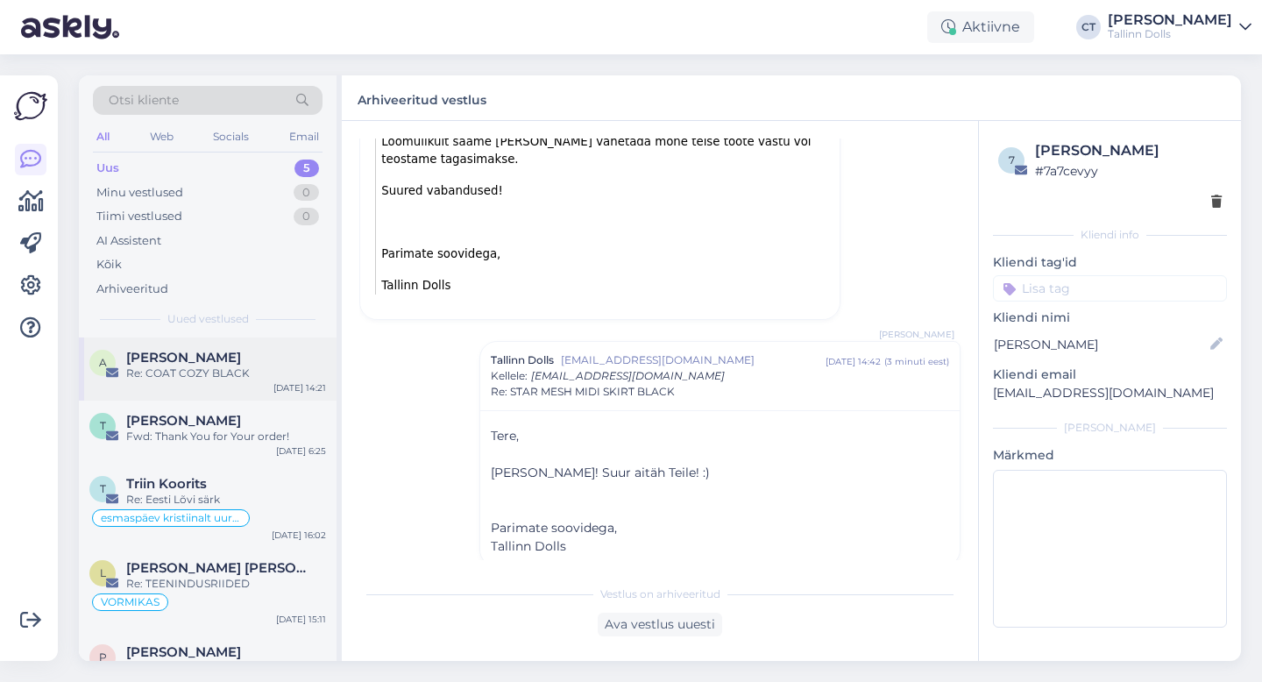
click at [212, 373] on div "Re: COAT COZY BLACK" at bounding box center [226, 373] width 200 height 16
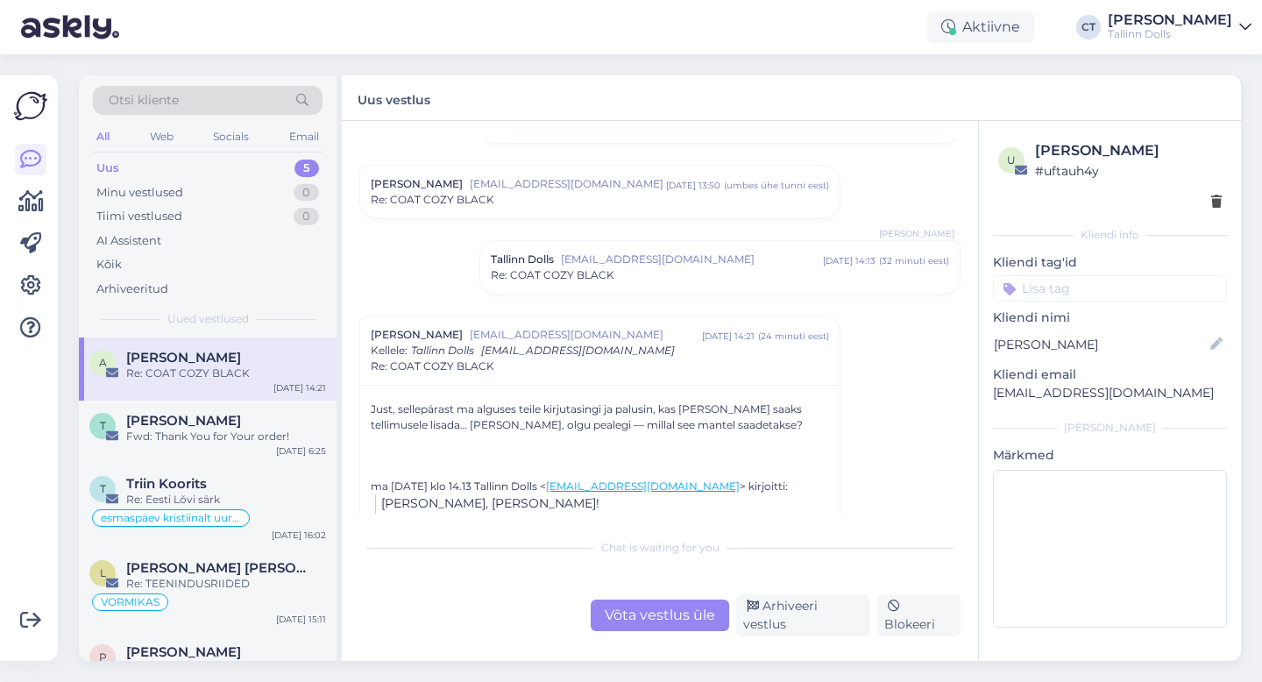
scroll to position [630, 0]
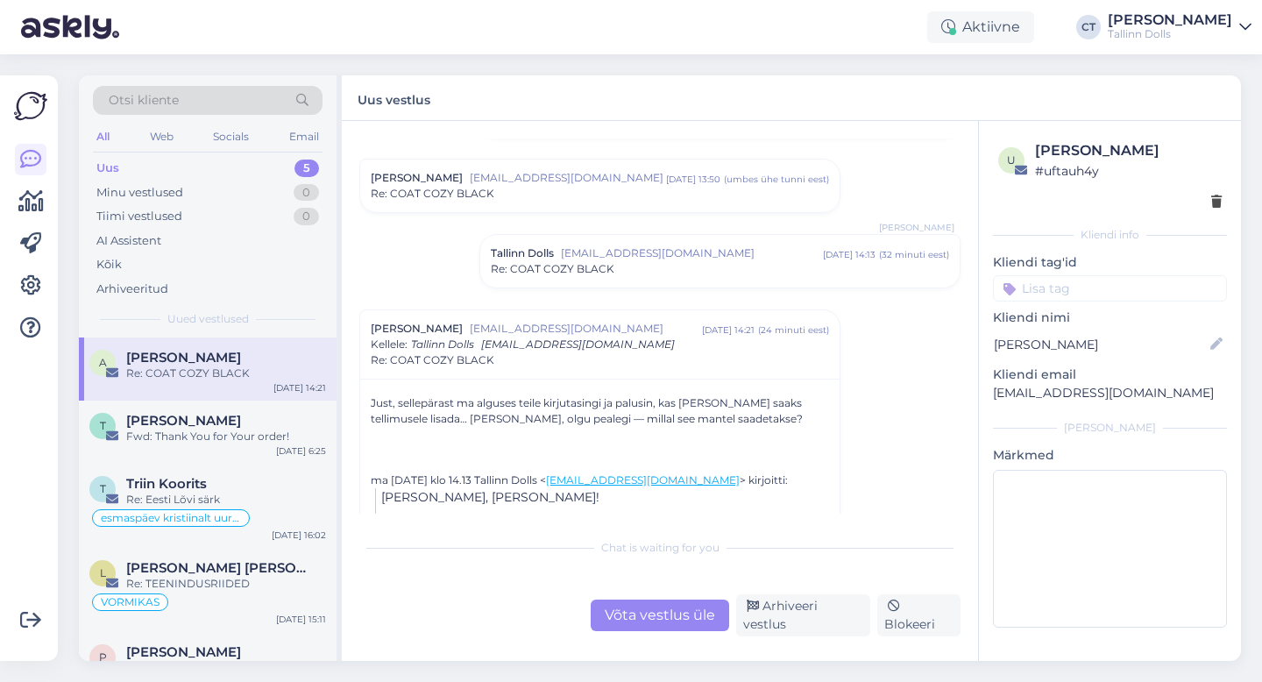
click at [652, 608] on div "Võta vestlus üle" at bounding box center [660, 615] width 138 height 32
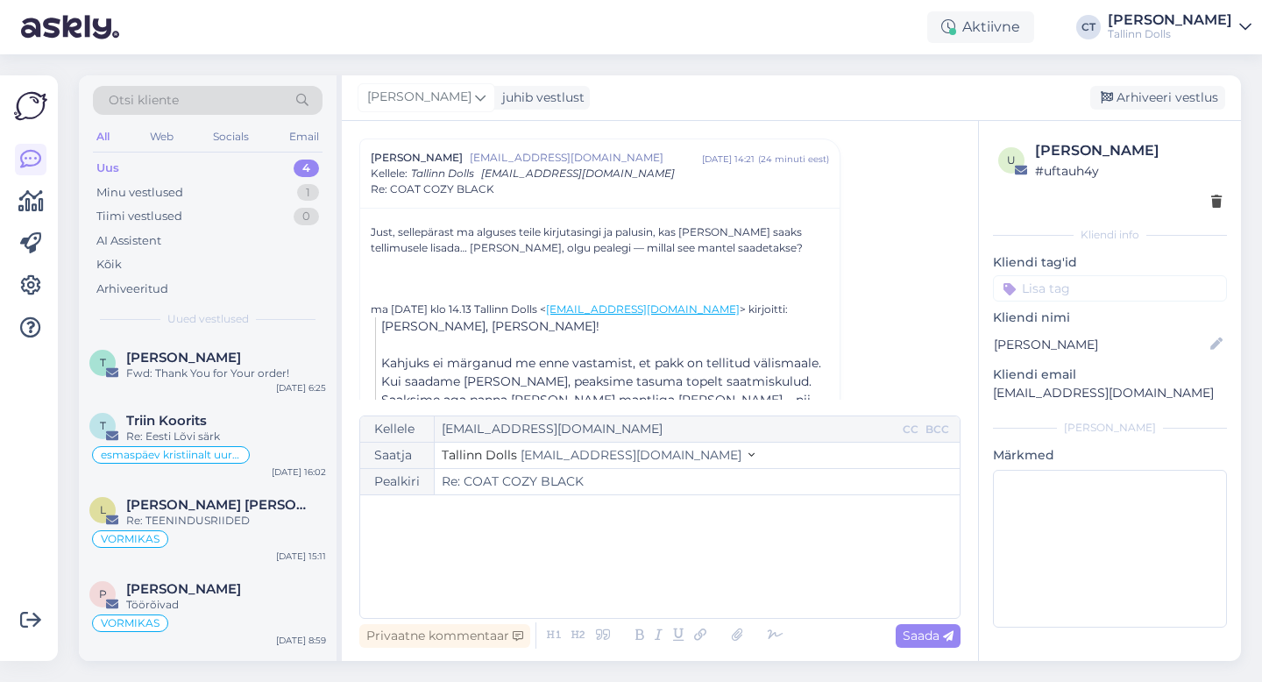
click at [659, 567] on div "﻿" at bounding box center [660, 556] width 582 height 105
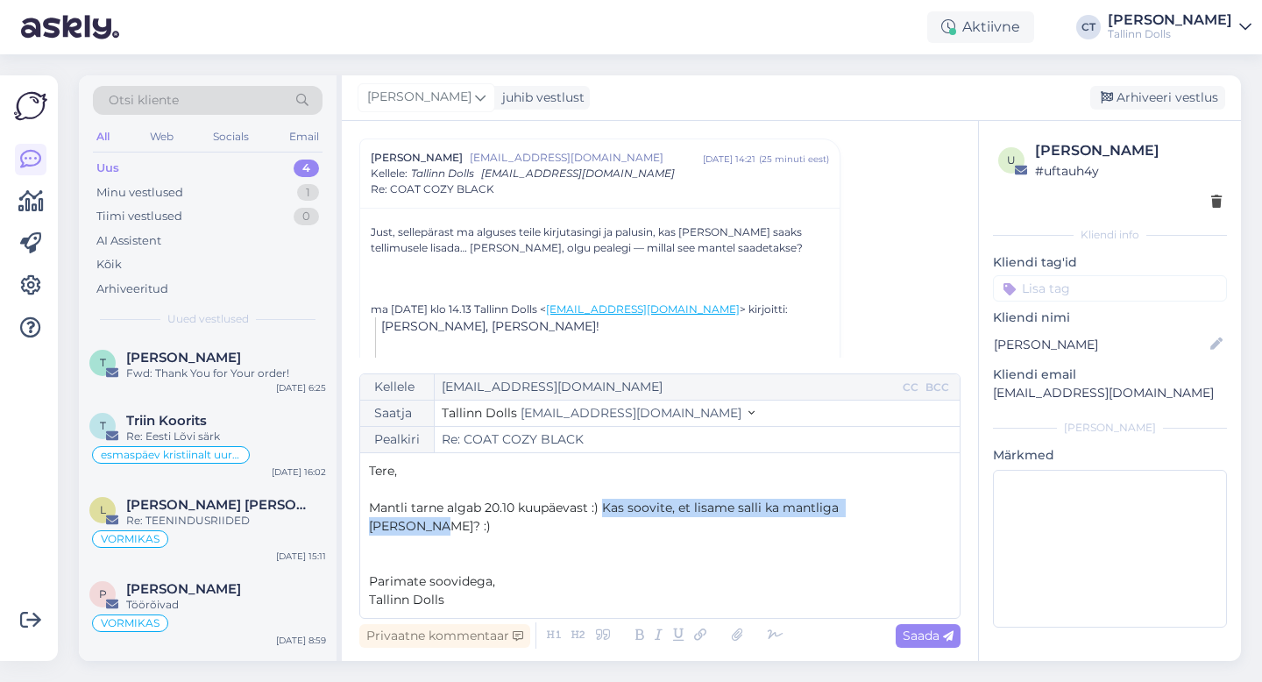
drag, startPoint x: 894, startPoint y: 528, endPoint x: 601, endPoint y: 533, distance: 292.8
click at [601, 533] on p "Mantli tarne algab 20.10 kuupäevast :) Kas soovite, et lisame salli ka mantliga…" at bounding box center [660, 517] width 582 height 37
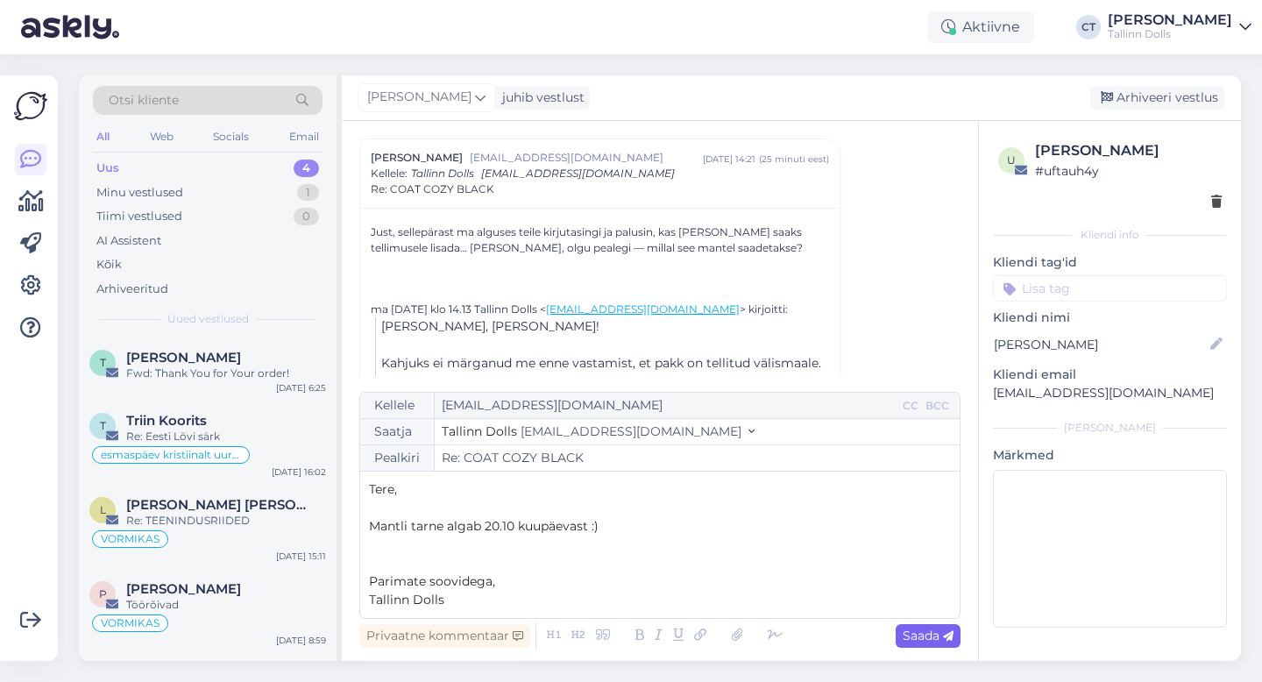
click at [930, 640] on span "Saada" at bounding box center [928, 636] width 51 height 16
type input "Re: COAT COZY BLACK"
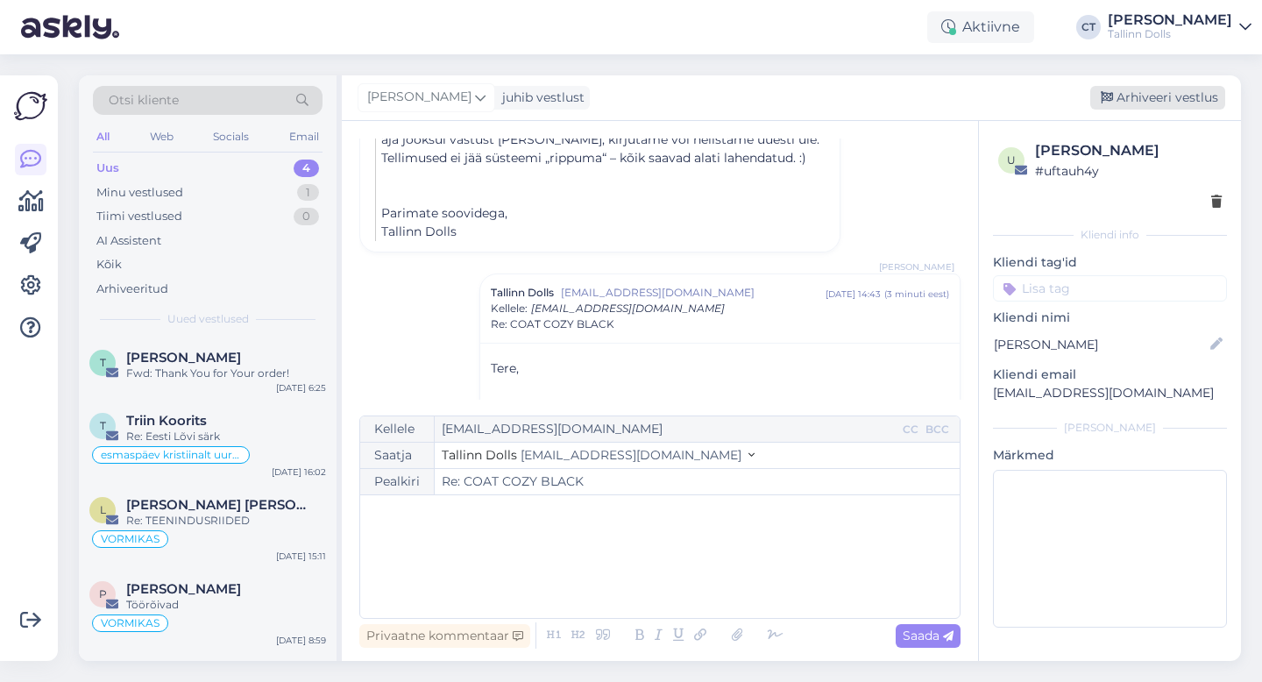
click at [1156, 93] on div "Arhiveeri vestlus" at bounding box center [1157, 98] width 135 height 24
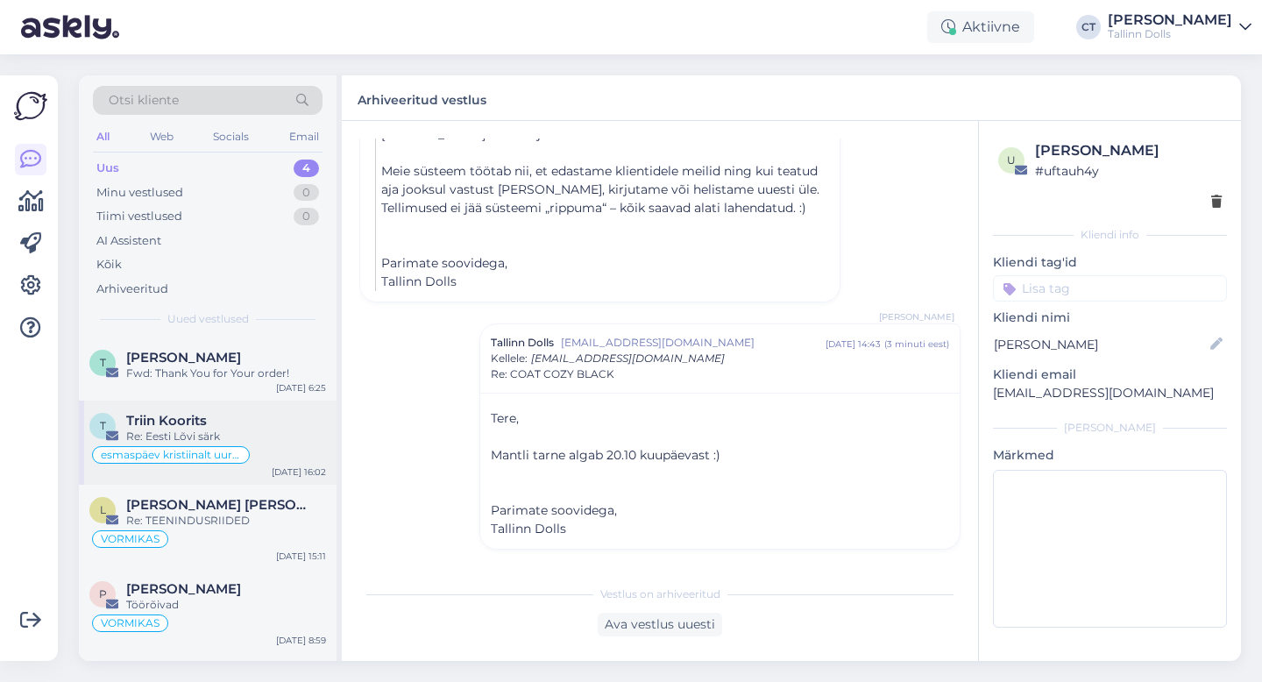
click at [216, 418] on div "Triin Koorits" at bounding box center [226, 421] width 200 height 16
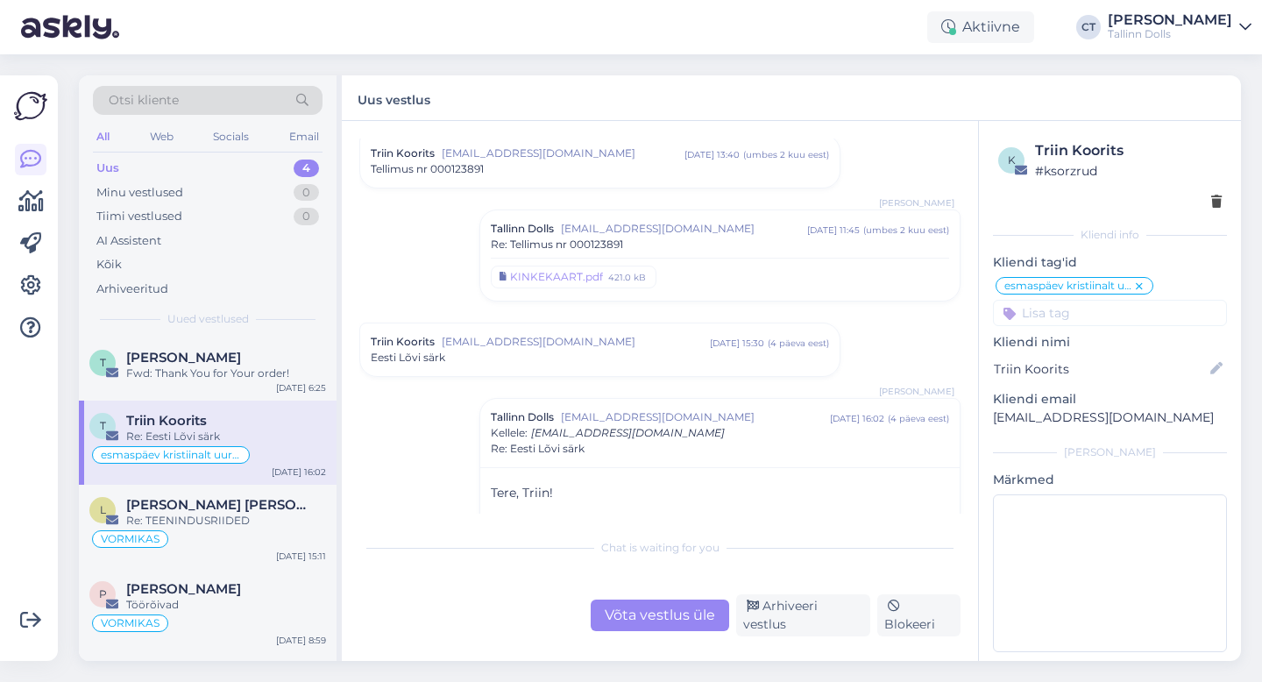
scroll to position [115, 0]
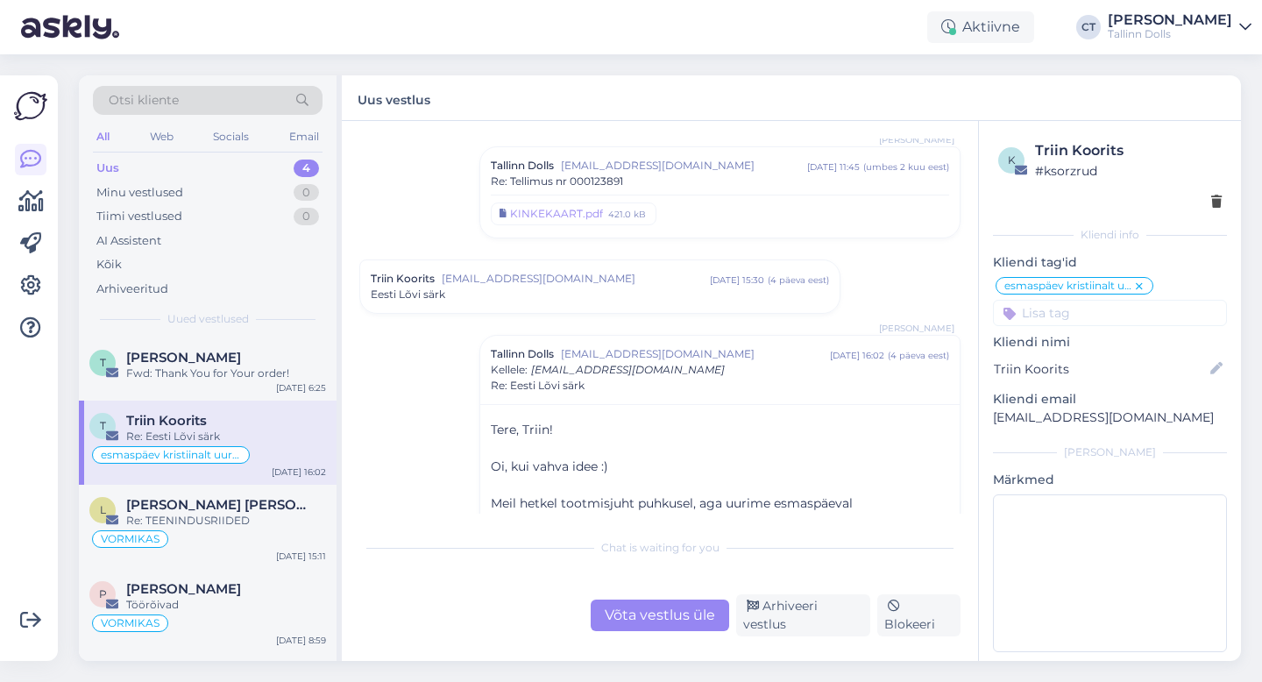
click at [553, 304] on div "Triin Koorits [EMAIL_ADDRESS][DOMAIN_NAME] [DATE] 15:30 ( 4 päeva eest ) Eesti …" at bounding box center [599, 286] width 479 height 53
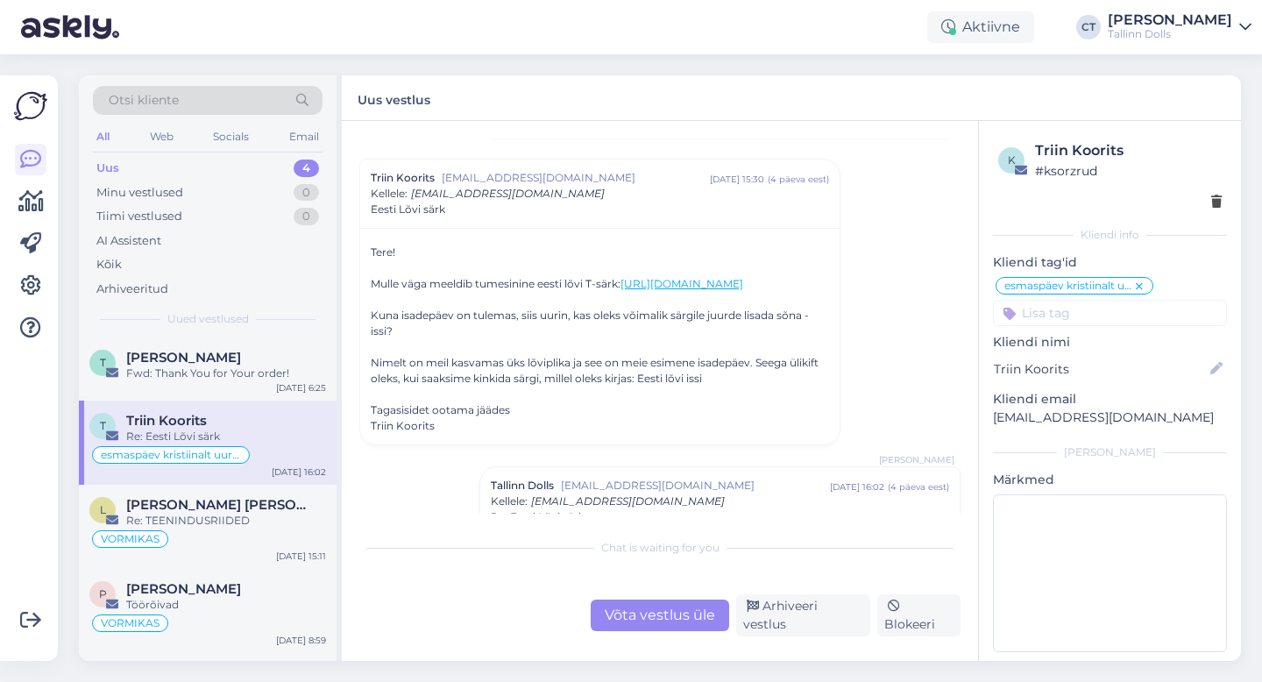
scroll to position [248, 0]
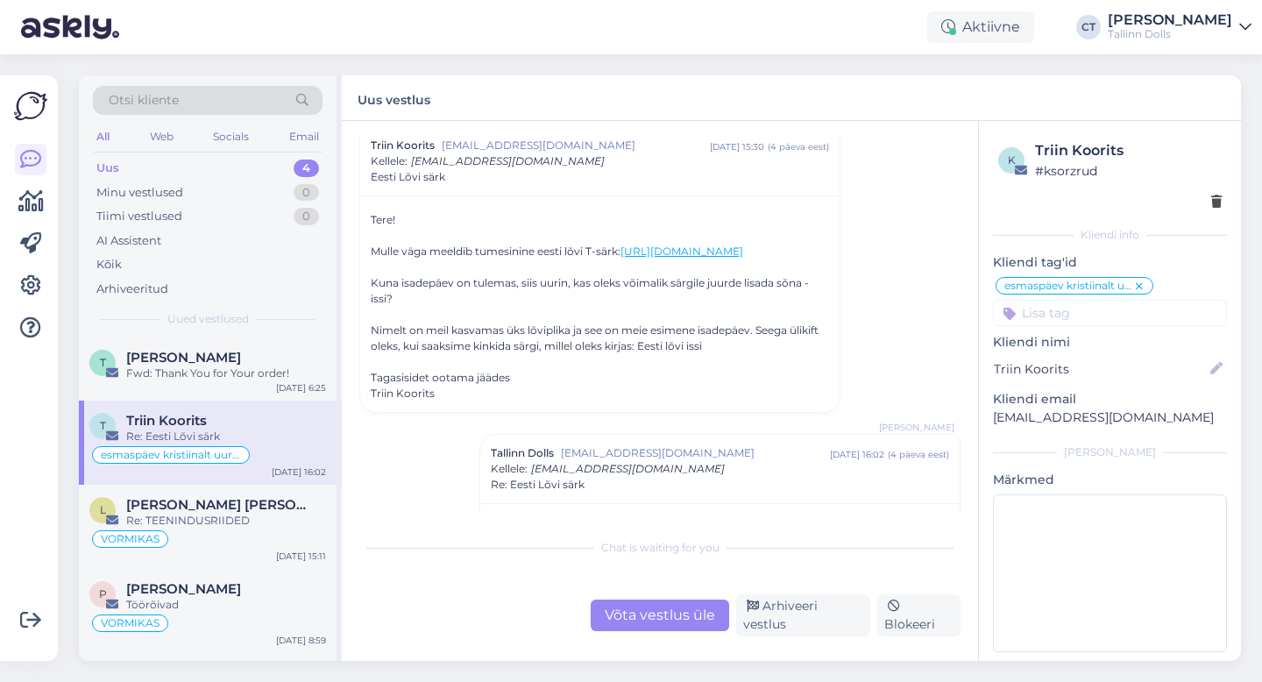
click at [621, 258] on link "[URL][DOMAIN_NAME]" at bounding box center [682, 251] width 123 height 13
click at [235, 366] on div "Fwd: Thank You for Your order!" at bounding box center [226, 373] width 200 height 16
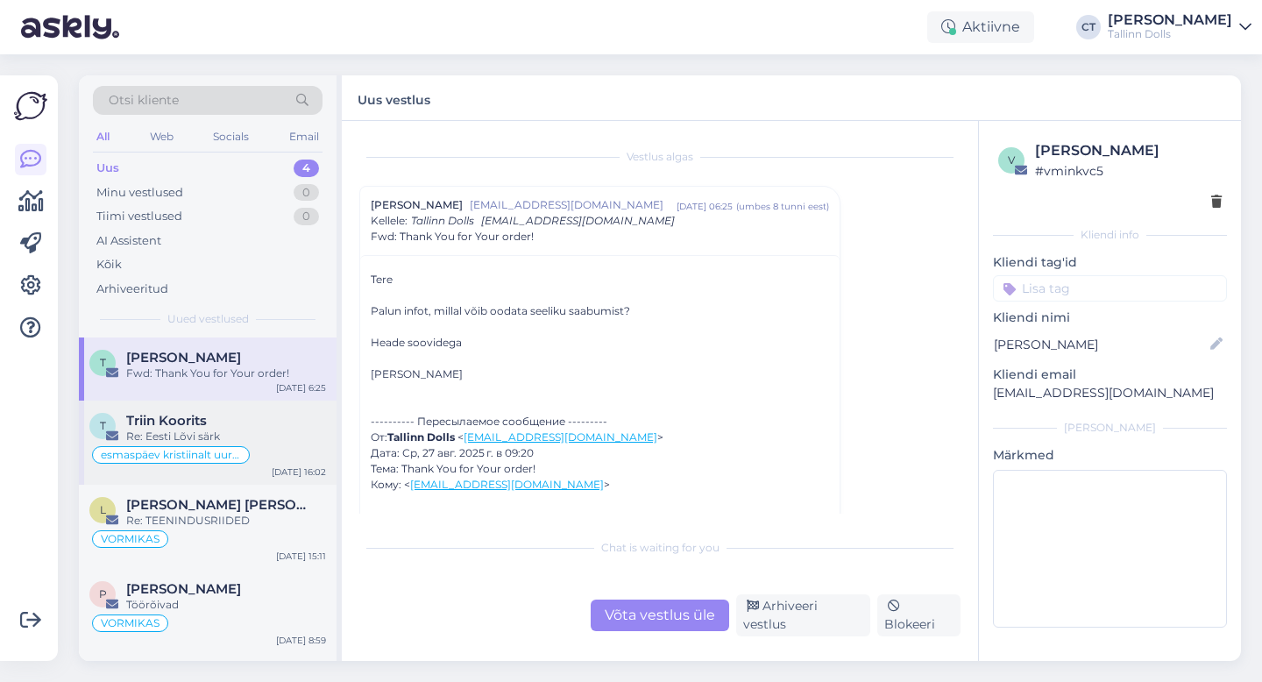
click at [259, 440] on div "Re: Eesti Lõvi särk" at bounding box center [226, 437] width 200 height 16
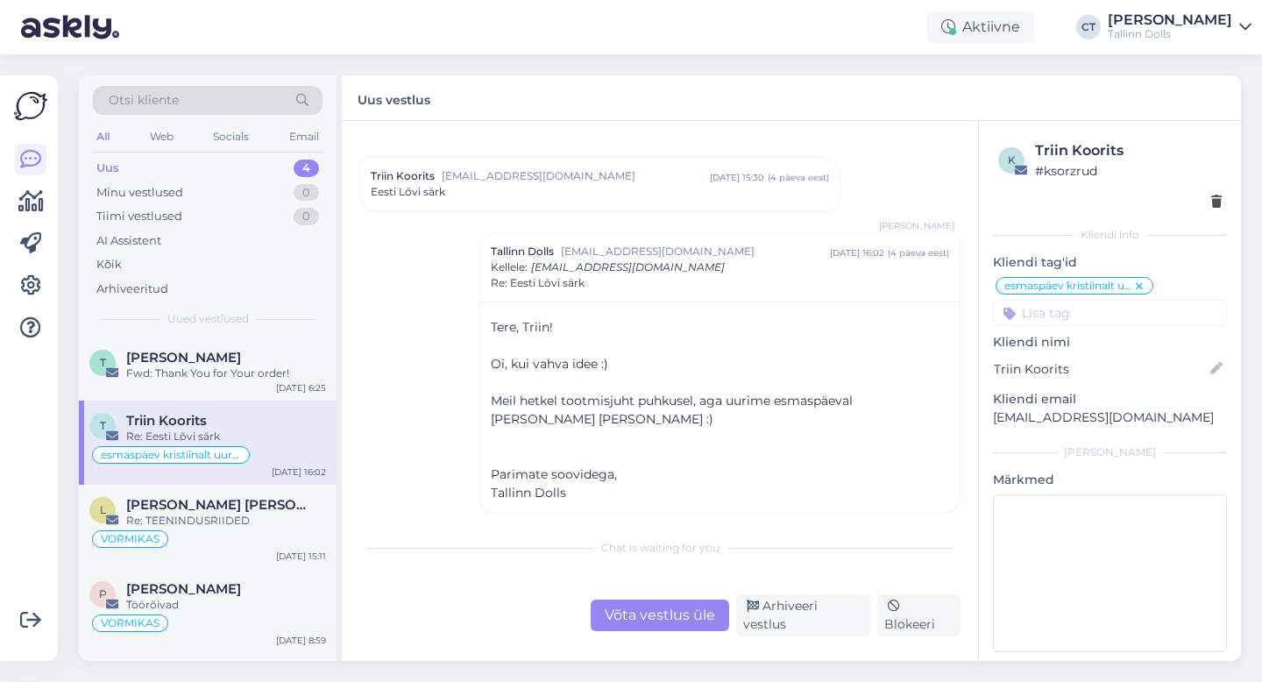
click at [672, 616] on div "Võta vestlus üle" at bounding box center [660, 615] width 138 height 32
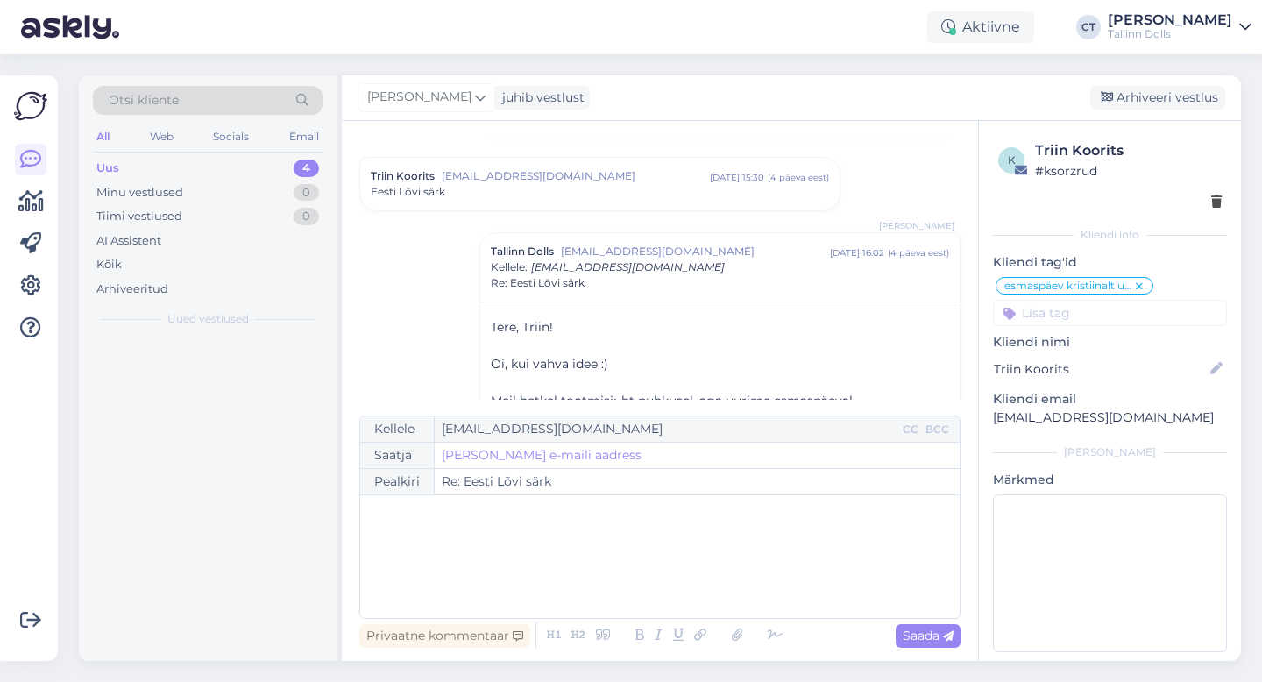
scroll to position [311, 0]
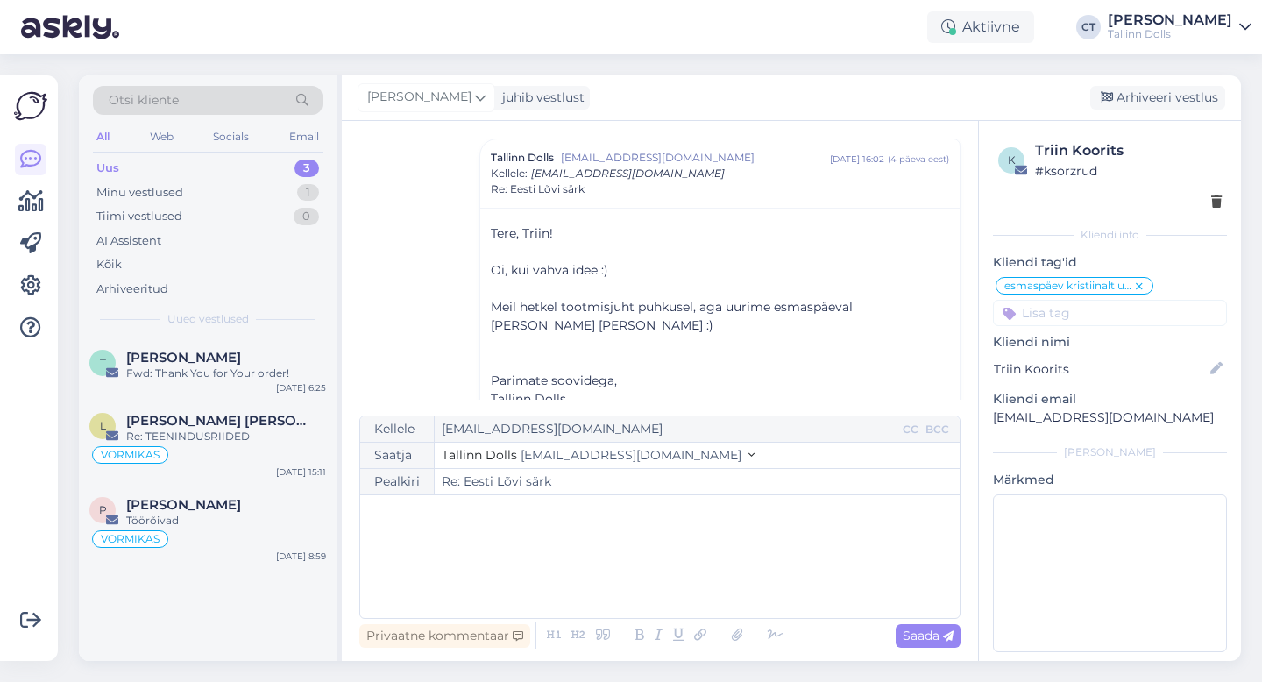
click at [670, 578] on div "﻿" at bounding box center [660, 556] width 582 height 105
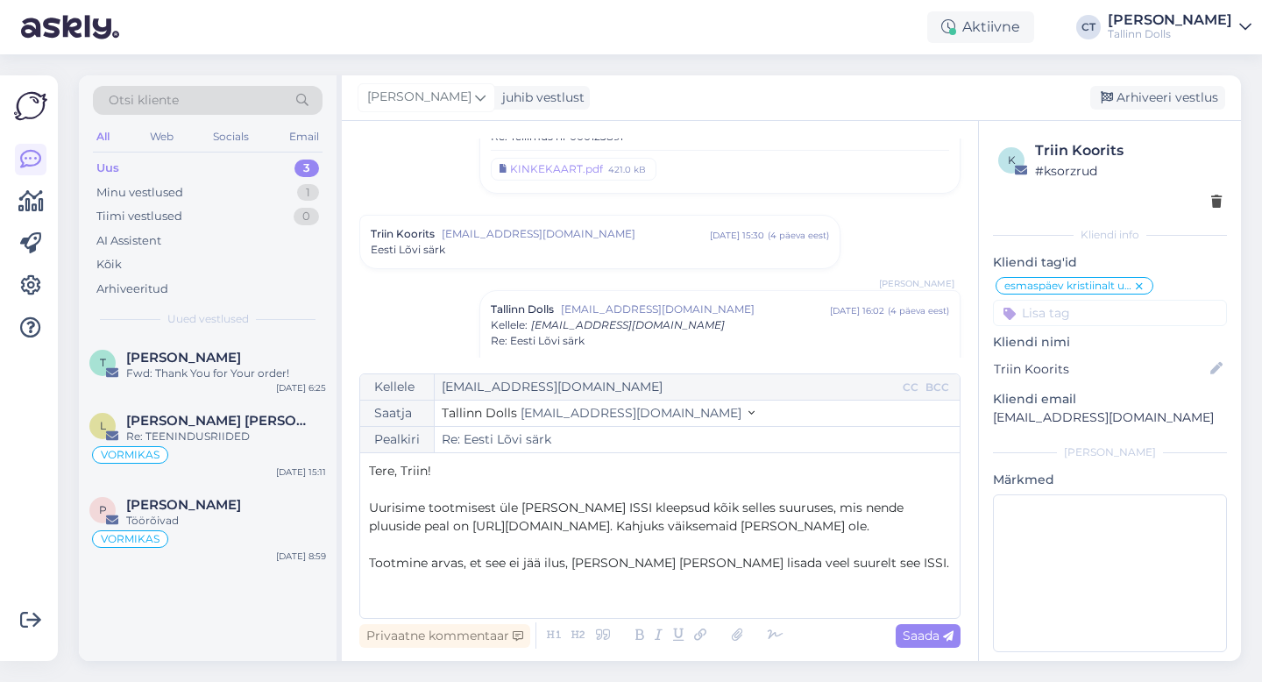
scroll to position [151, 0]
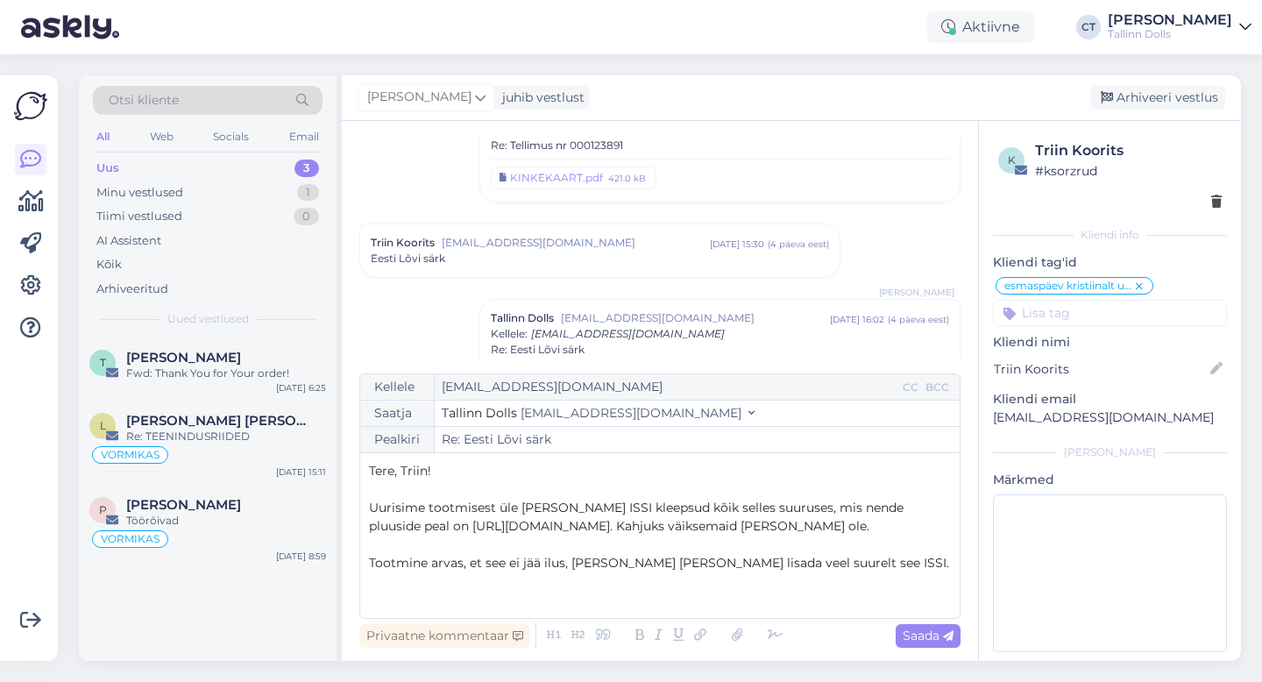
click at [551, 268] on div "Triin Koorits [EMAIL_ADDRESS][DOMAIN_NAME] [DATE] 15:30 ( 4 päeva eest ) Eesti …" at bounding box center [599, 250] width 479 height 53
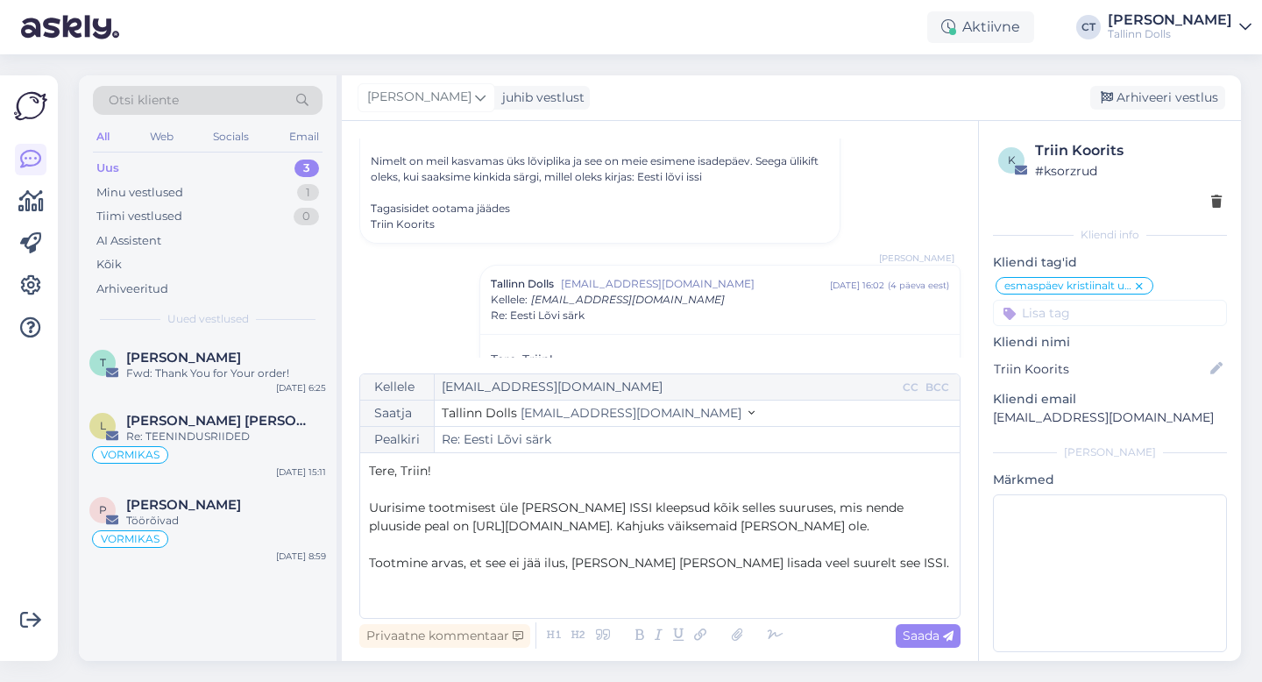
scroll to position [418, 0]
click at [846, 564] on p "Tootmine arvas, et see ei jää ilus, [PERSON_NAME] [PERSON_NAME] lisada veel suu…" at bounding box center [660, 563] width 582 height 18
click at [538, 563] on span "Tootmine arvas, et see ei jää ilus, [PERSON_NAME] [PERSON_NAME] lisada veel suu…" at bounding box center [659, 563] width 580 height 16
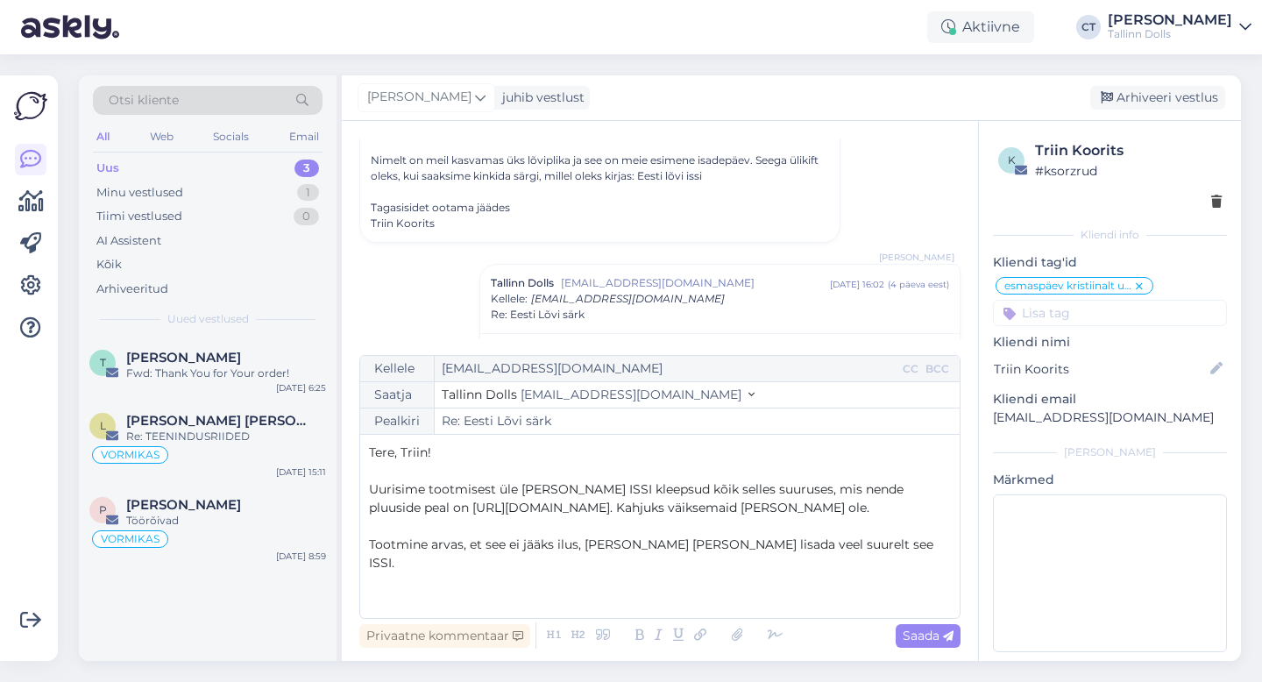
click at [854, 572] on p "﻿" at bounding box center [660, 581] width 582 height 18
drag, startPoint x: 847, startPoint y: 562, endPoint x: 736, endPoint y: 565, distance: 110.5
click at [736, 565] on p "Tootmine arvas, et see ei jääks ilus, [PERSON_NAME] [PERSON_NAME] lisada veel s…" at bounding box center [660, 554] width 582 height 37
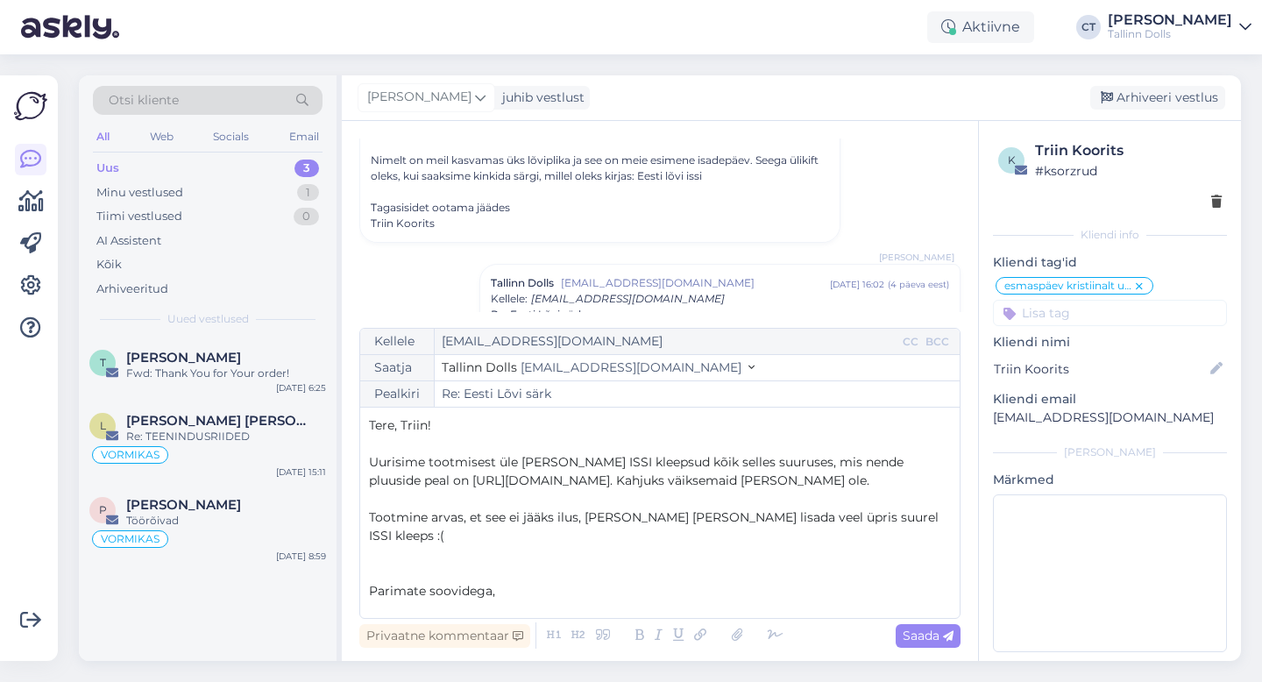
scroll to position [46, 0]
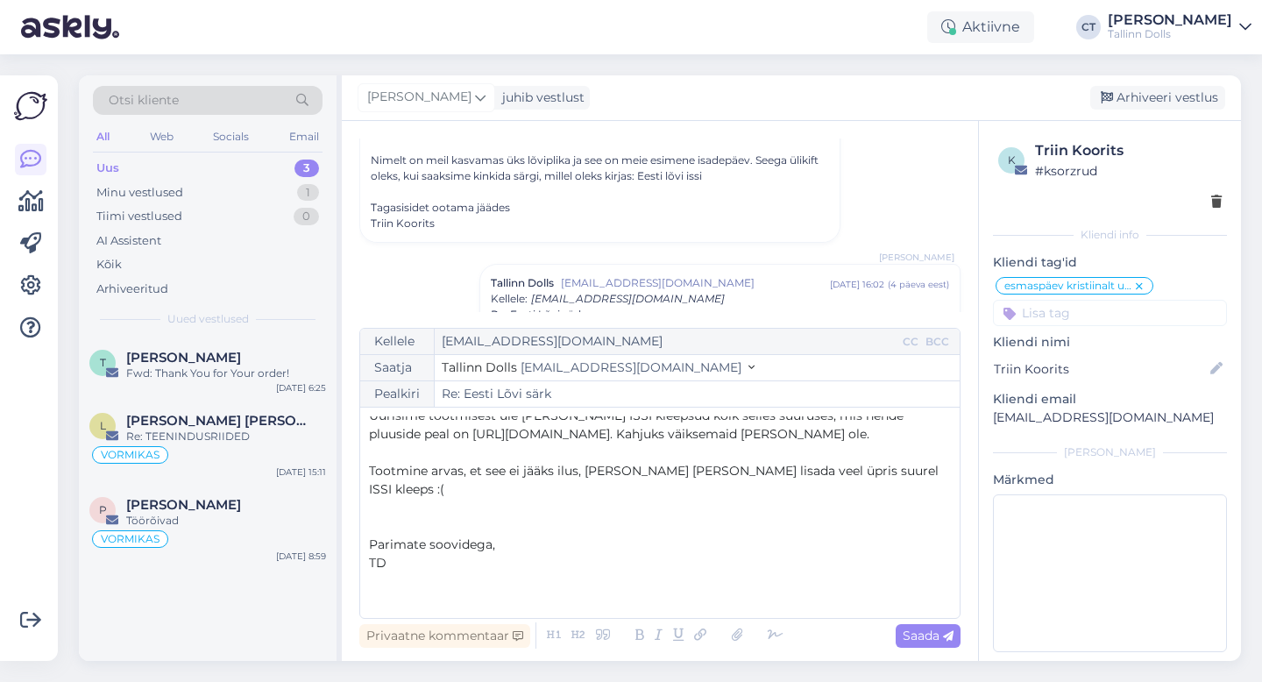
click at [661, 604] on p "﻿" at bounding box center [660, 600] width 582 height 18
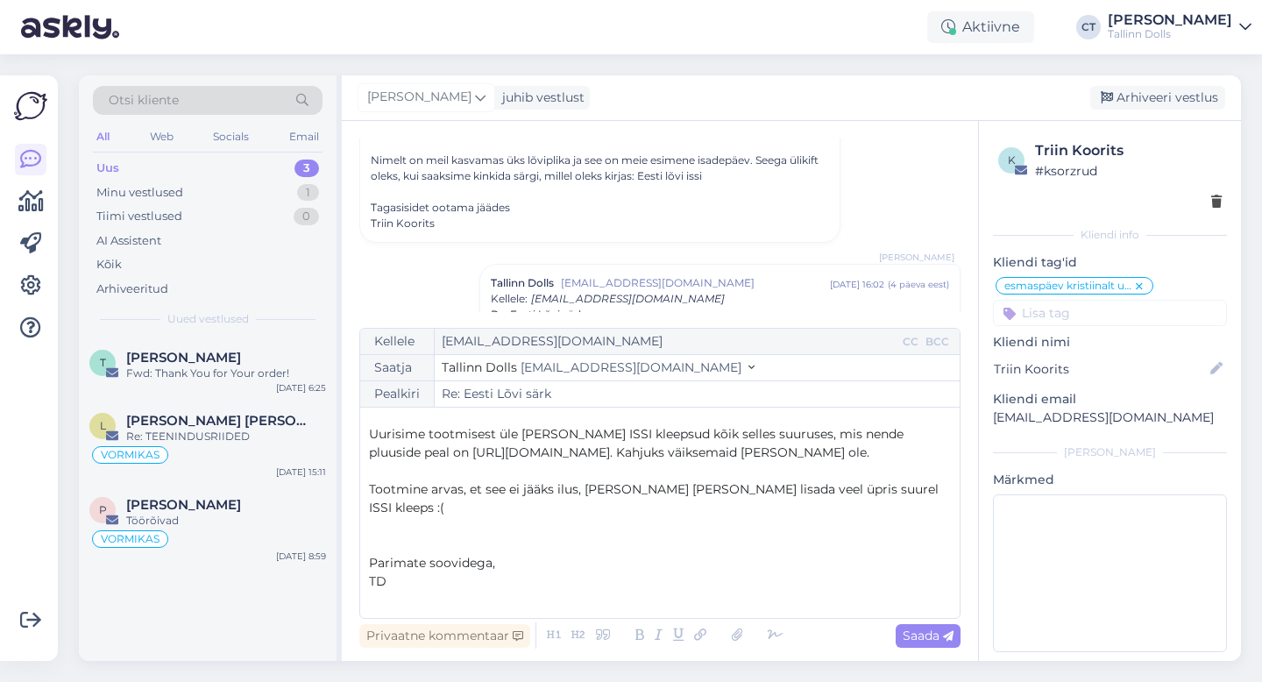
scroll to position [10, 0]
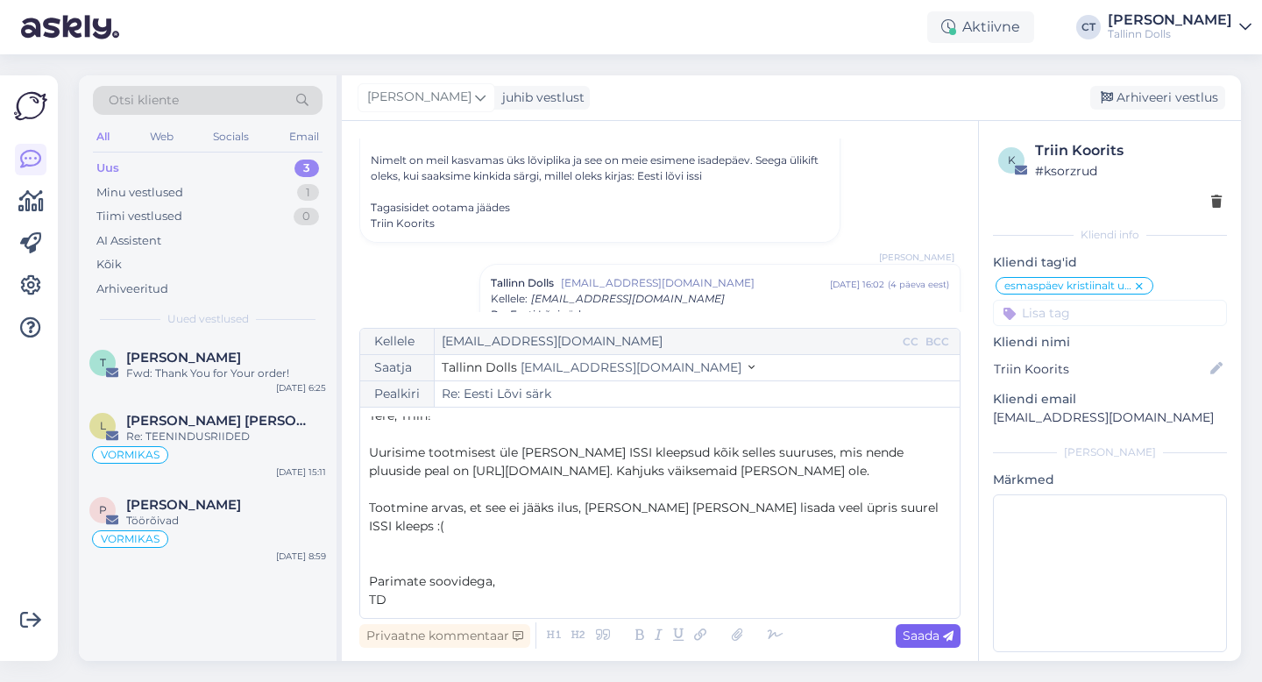
click at [943, 635] on icon at bounding box center [948, 636] width 11 height 11
type input "Re: Re: Eesti Lõvi särk"
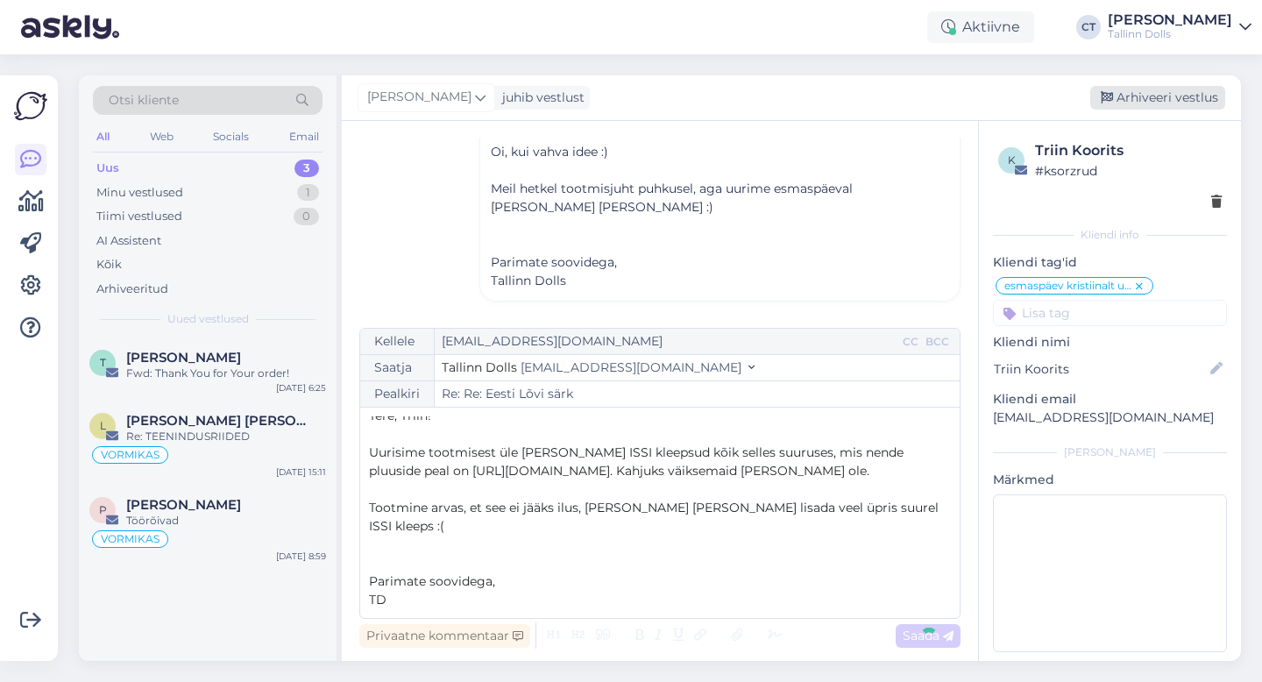
scroll to position [0, 0]
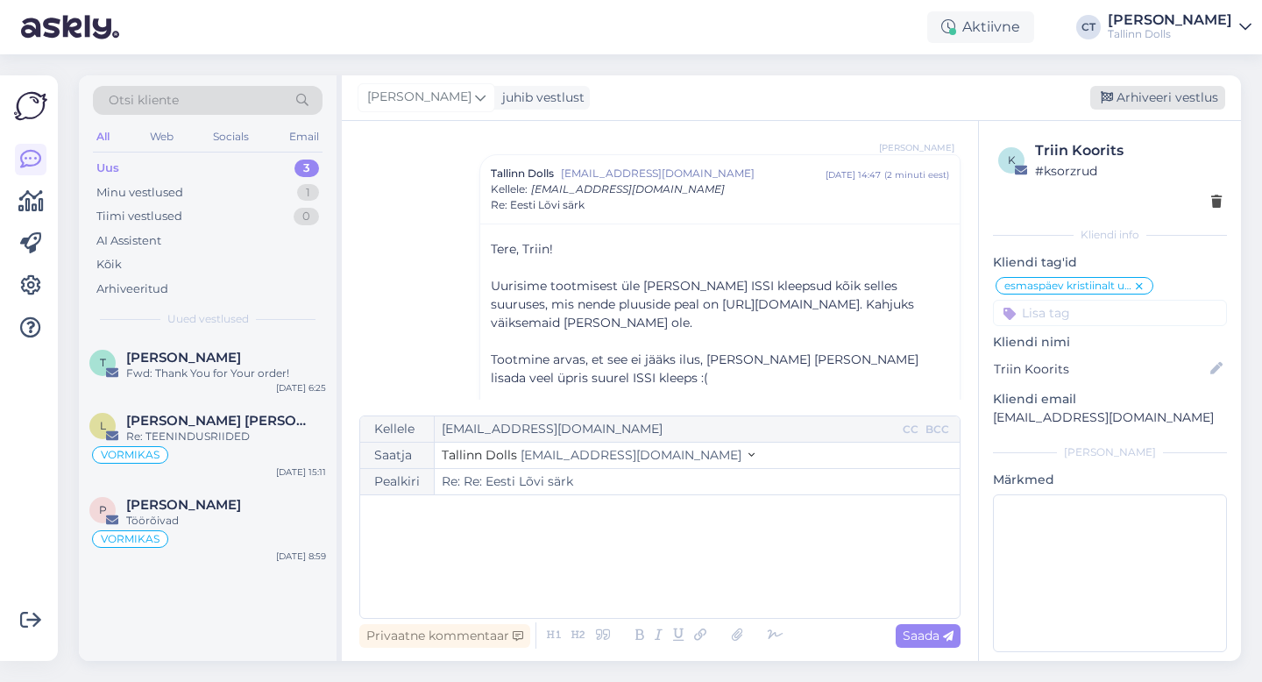
click at [1191, 96] on div "Arhiveeri vestlus" at bounding box center [1157, 98] width 135 height 24
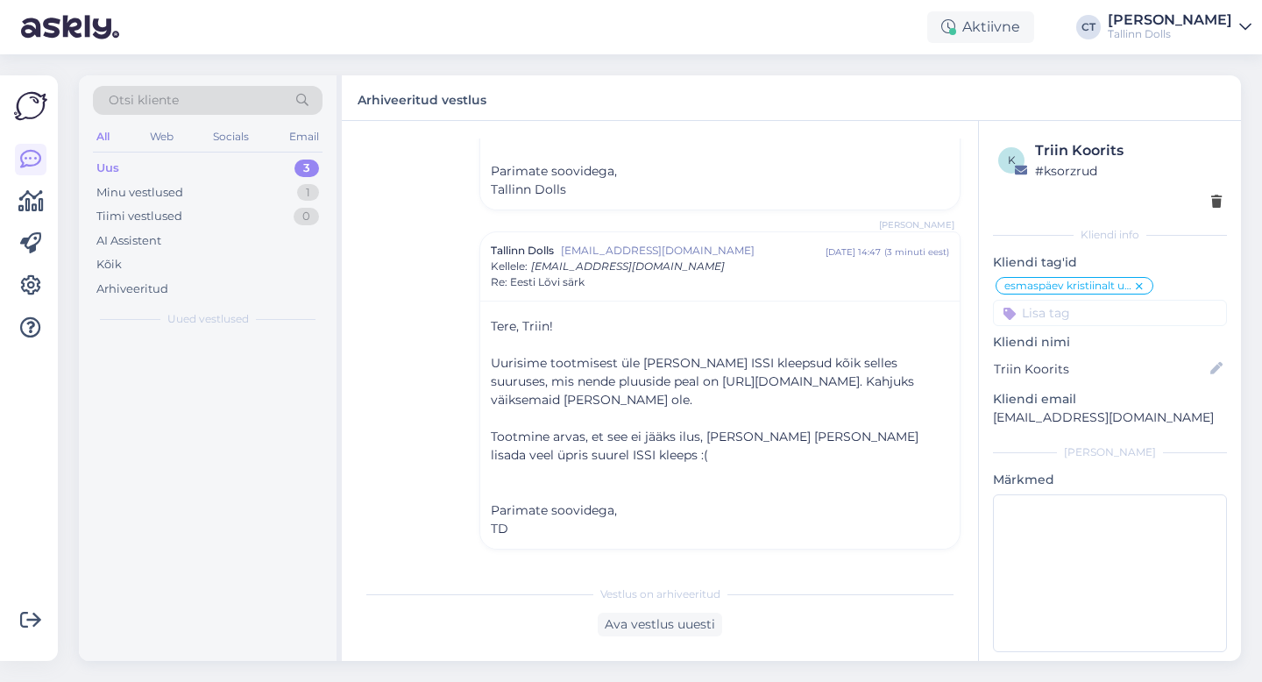
scroll to position [803, 0]
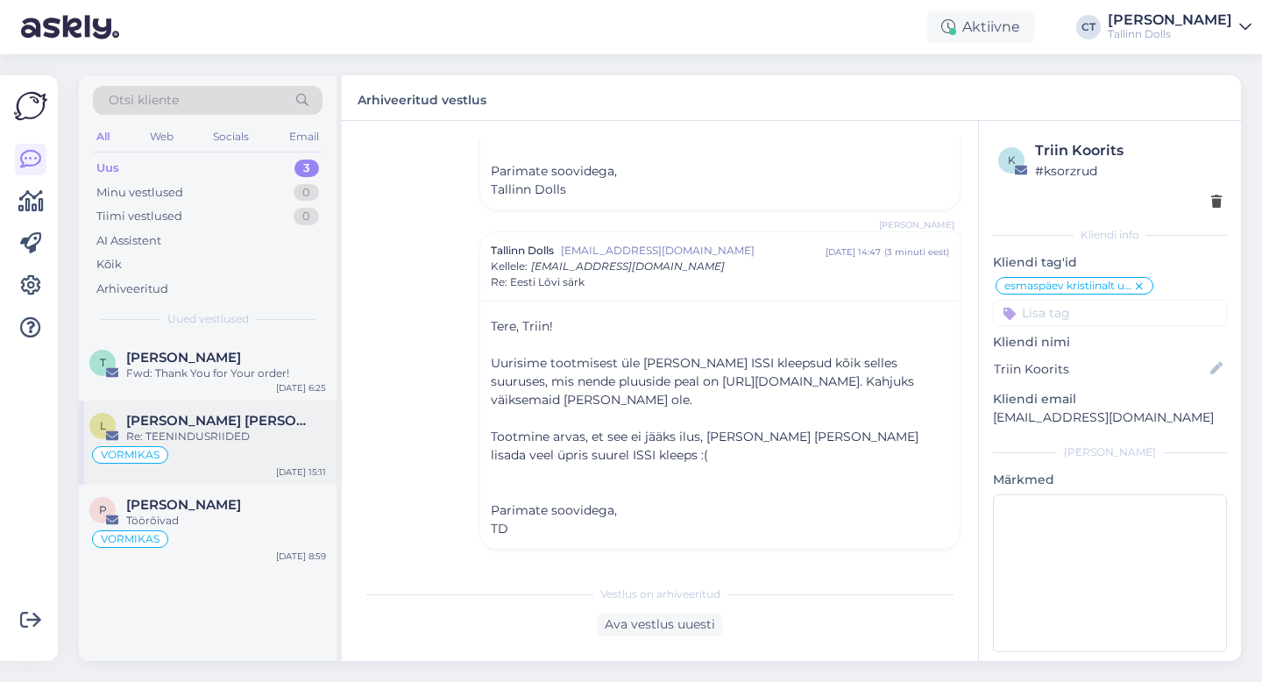
click at [213, 436] on div "Re: TEENINDUSRIIDED" at bounding box center [226, 437] width 200 height 16
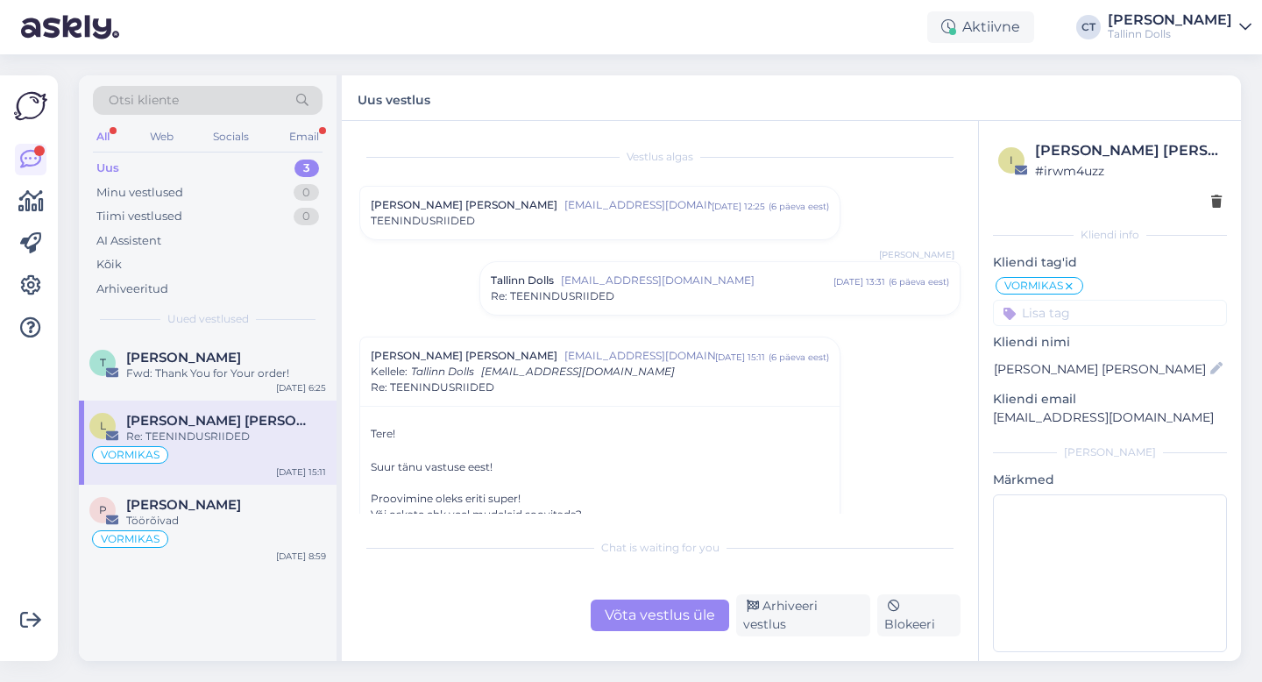
click at [162, 167] on div "Uus 3" at bounding box center [208, 168] width 230 height 25
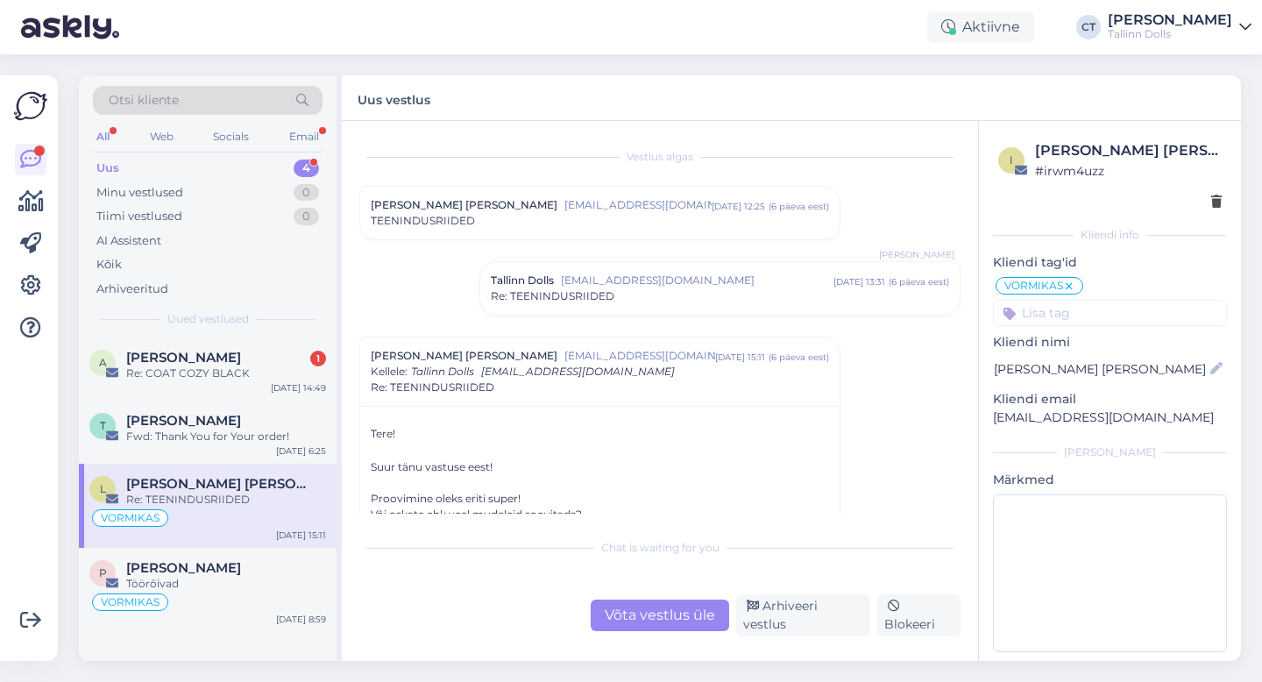
click at [199, 368] on div "Re: COAT COZY BLACK" at bounding box center [226, 373] width 200 height 16
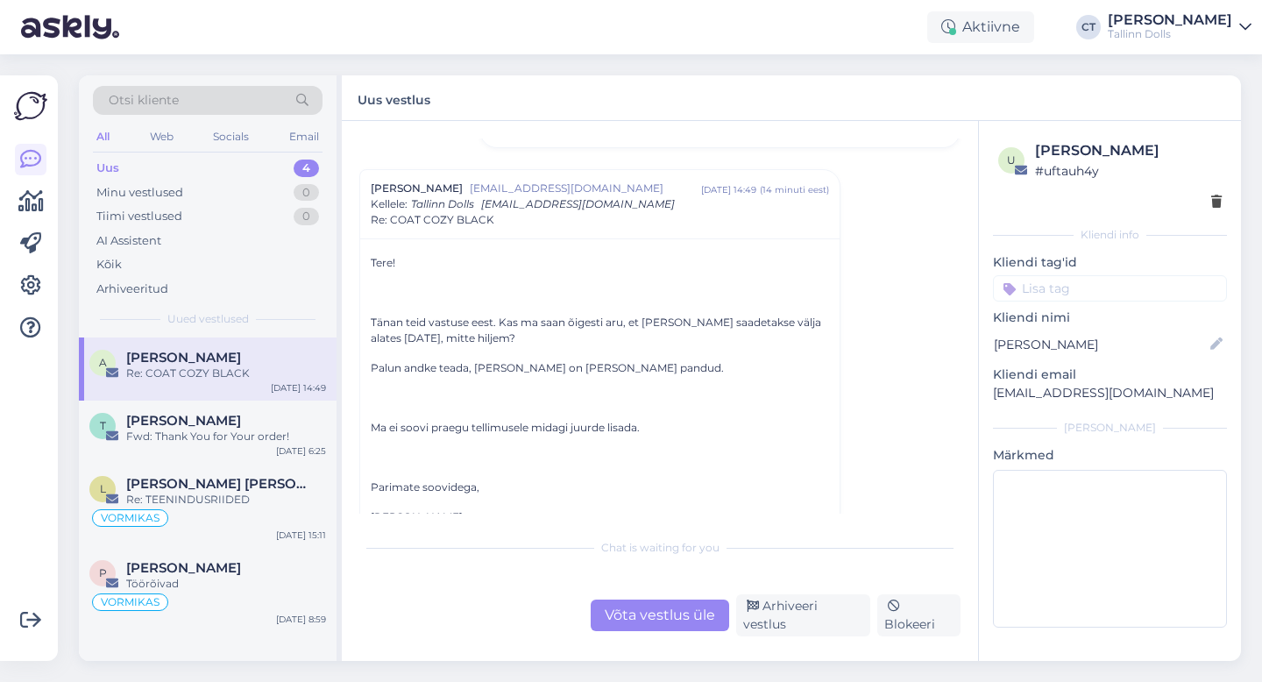
scroll to position [923, 0]
click at [209, 163] on div "Uus 4" at bounding box center [208, 168] width 230 height 25
click at [774, 109] on div "Uus vestlus" at bounding box center [791, 98] width 899 height 46
